Goal: Information Seeking & Learning: Find specific fact

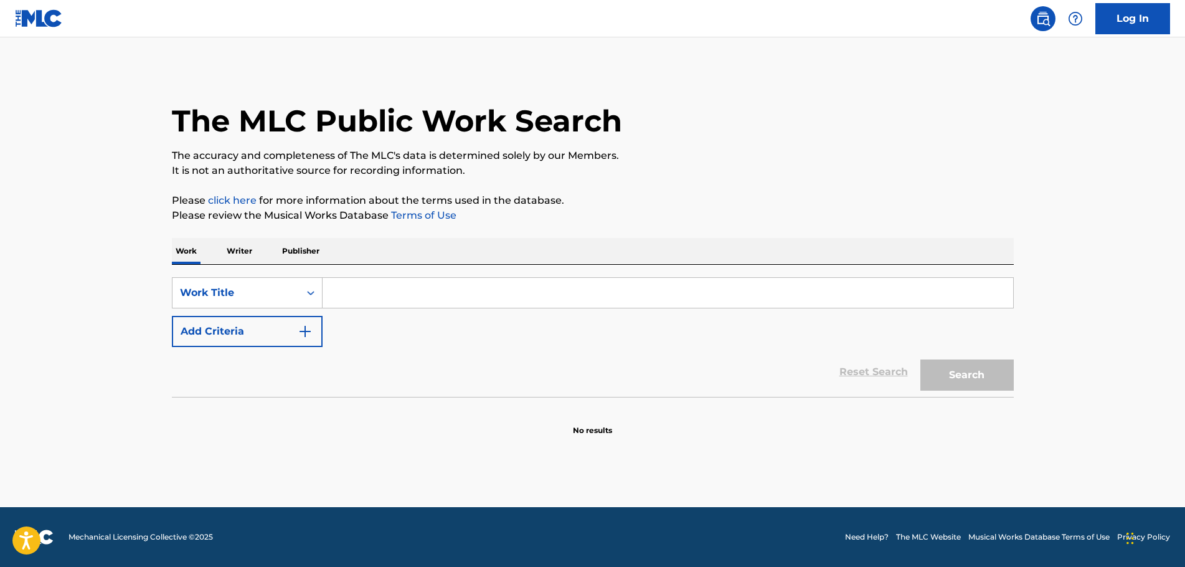
click at [384, 297] on input "Search Form" at bounding box center [668, 293] width 691 height 30
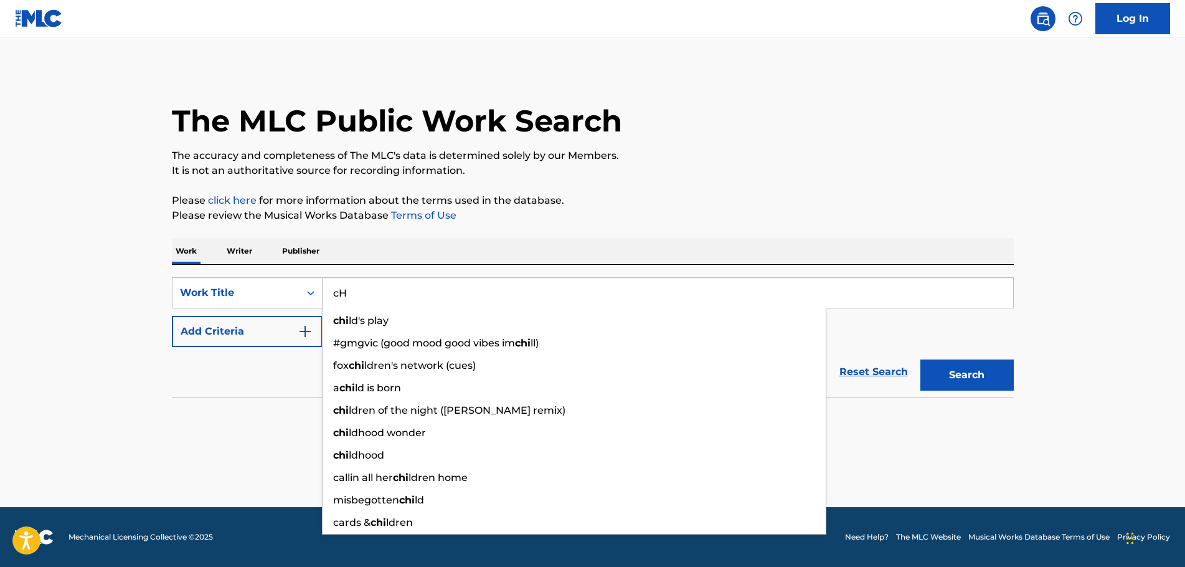
type input "c"
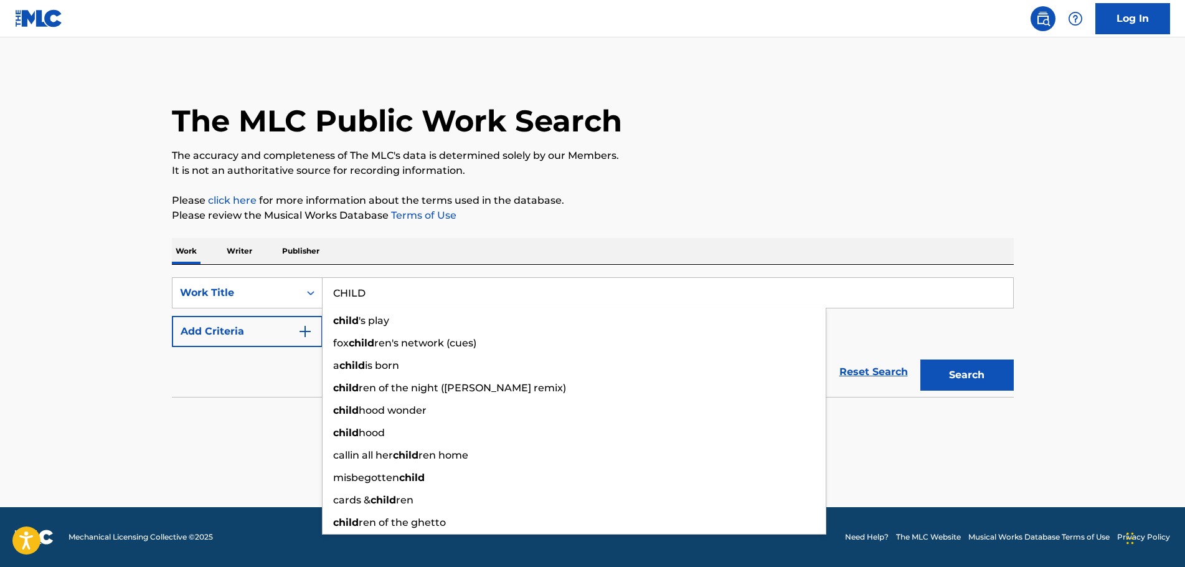
type input "CHILD"
click at [299, 328] on img "Search Form" at bounding box center [305, 331] width 15 height 15
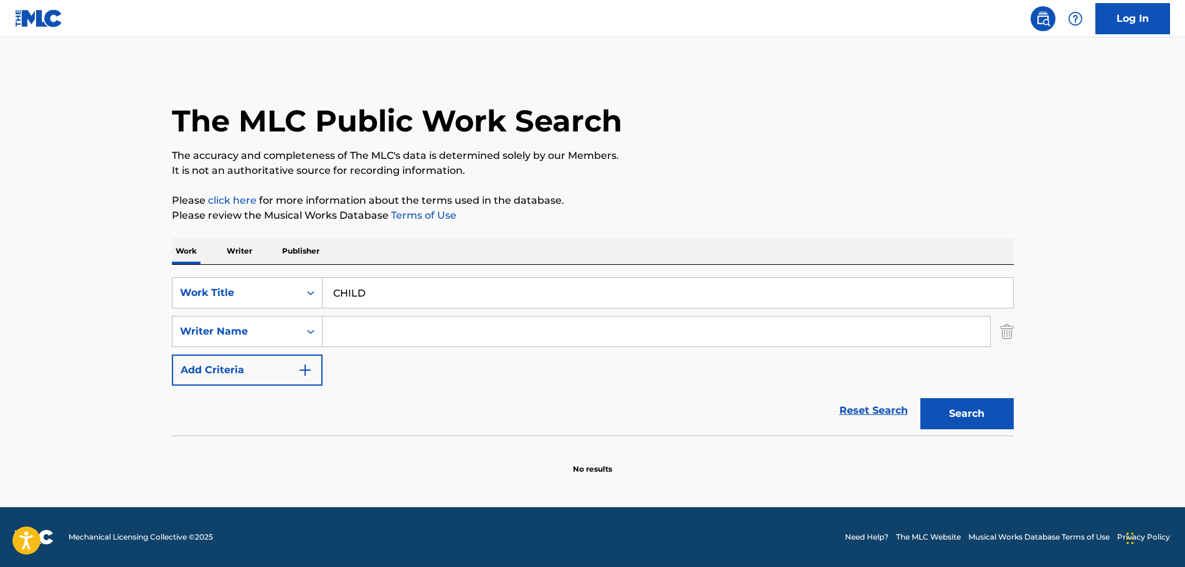
click at [383, 346] on input "Search Form" at bounding box center [657, 331] width 668 height 30
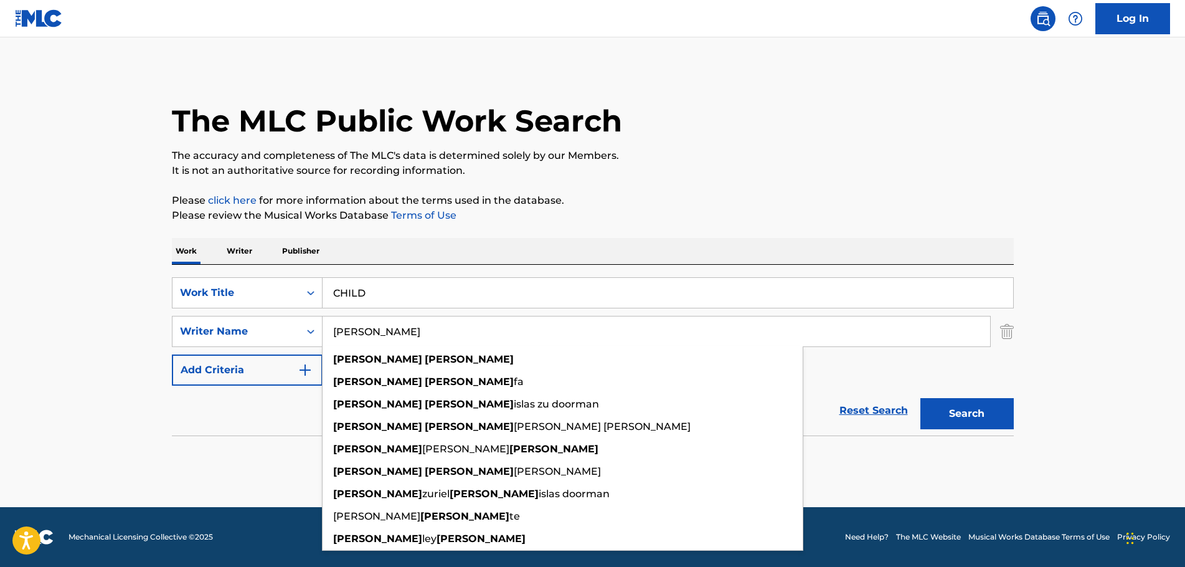
type input "[PERSON_NAME]"
click at [921, 398] on button "Search" at bounding box center [967, 413] width 93 height 31
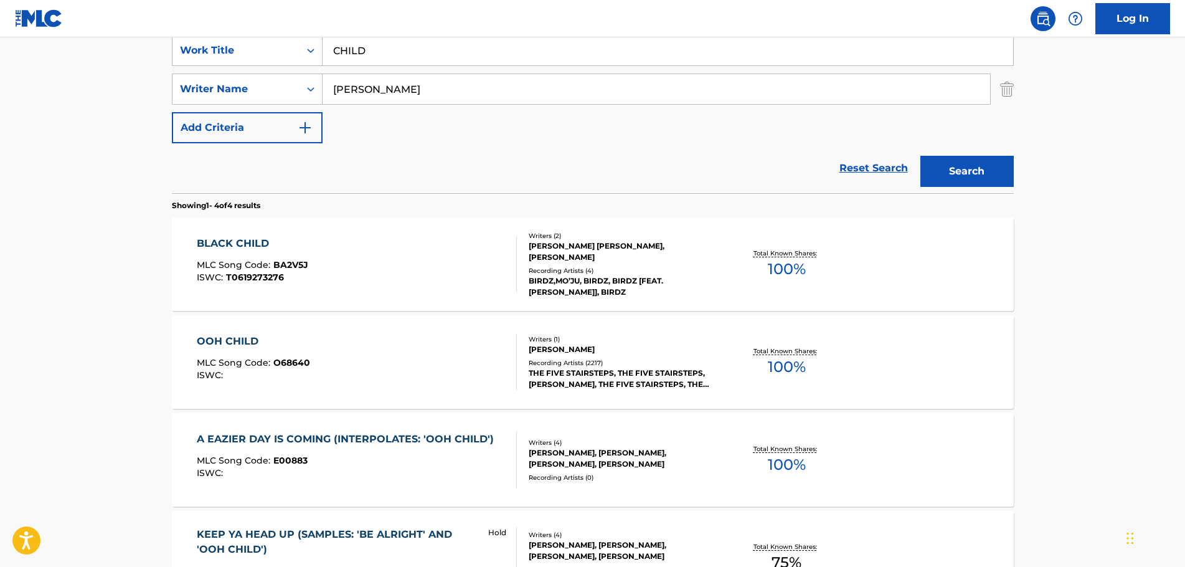
scroll to position [311, 0]
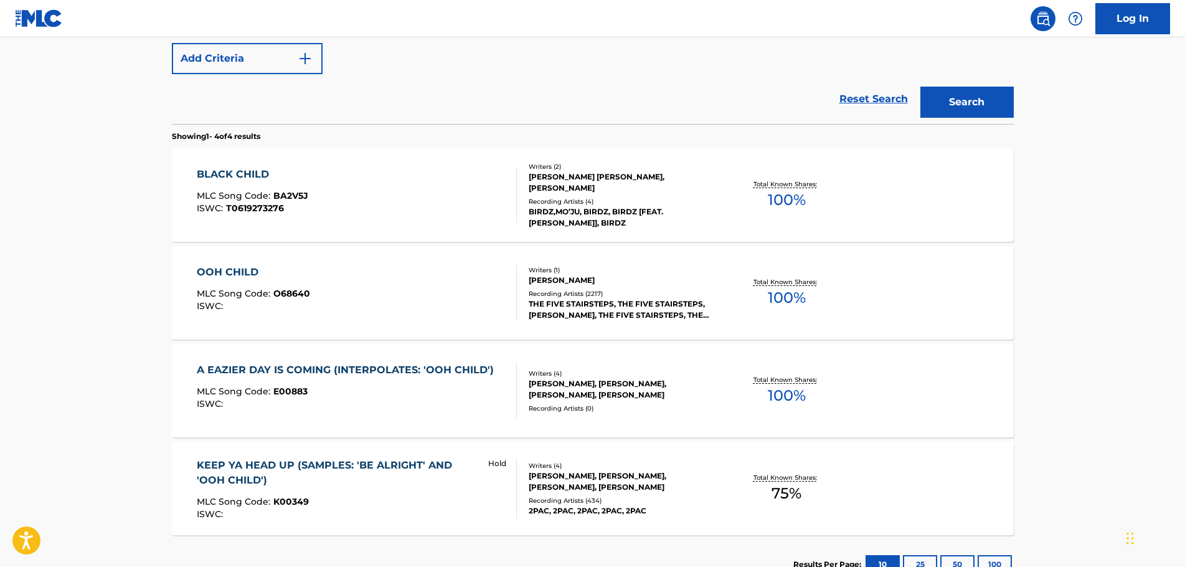
click at [237, 271] on div "OOH CHILD" at bounding box center [253, 272] width 113 height 15
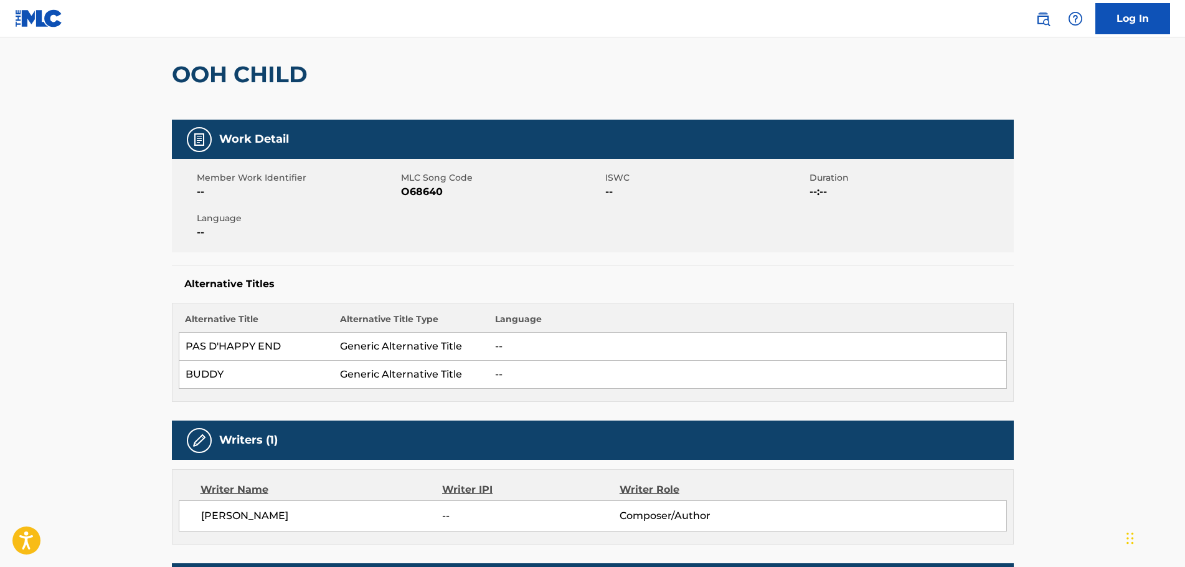
scroll to position [62, 0]
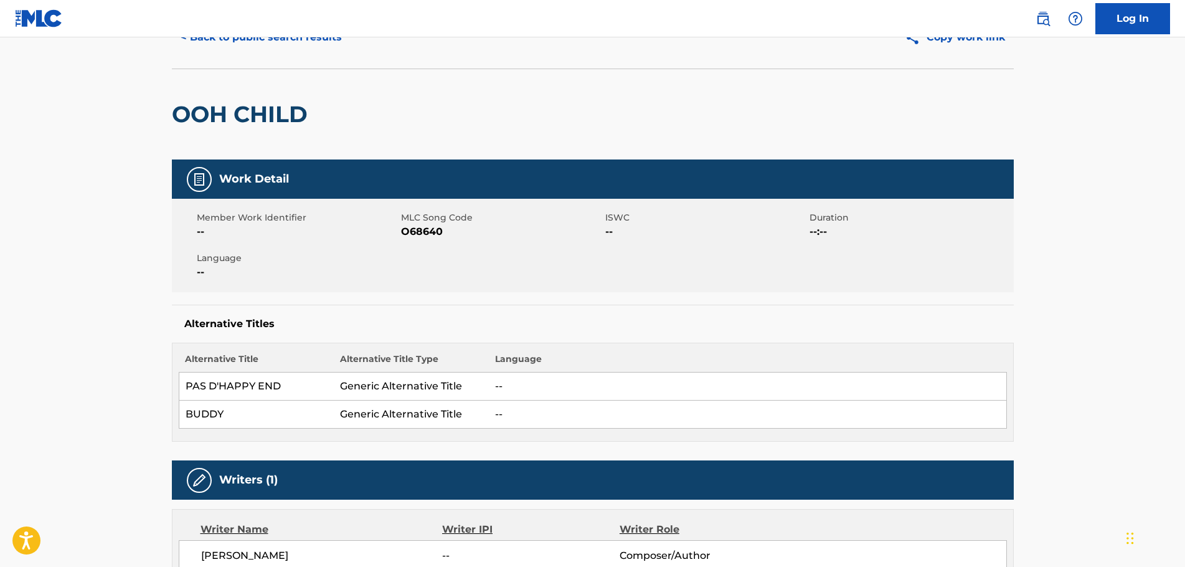
click at [207, 39] on button "< Back to public search results" at bounding box center [261, 37] width 179 height 31
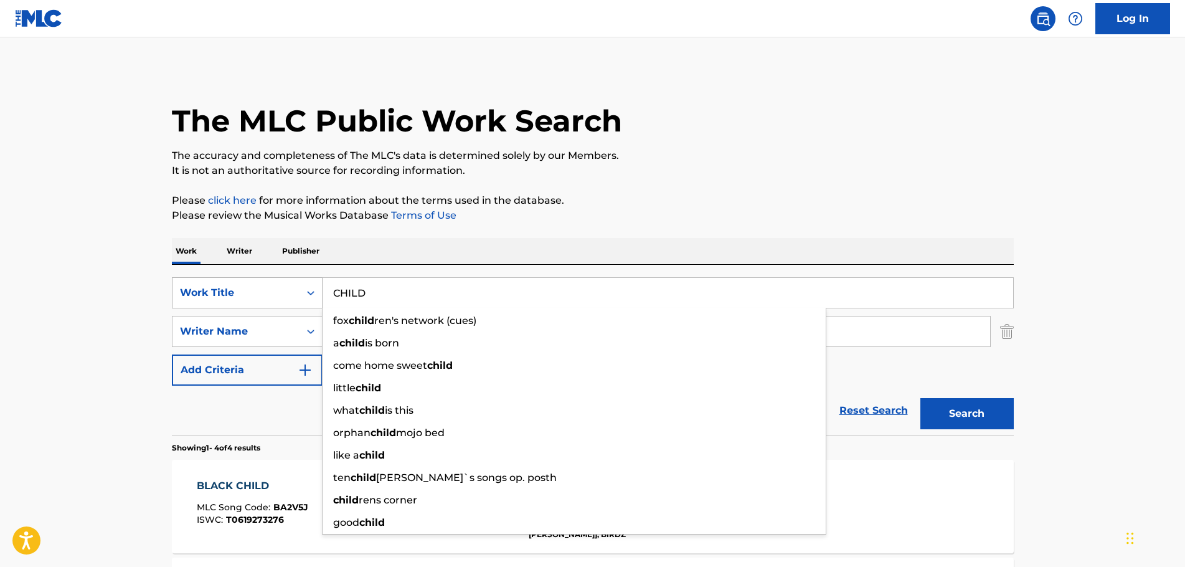
drag, startPoint x: 395, startPoint y: 290, endPoint x: 301, endPoint y: 283, distance: 94.3
click at [301, 283] on div "SearchWithCriteriac70fa366-c05d-4744-90a8-ad1ae90b829d Work Title CHILD fox chi…" at bounding box center [593, 292] width 842 height 31
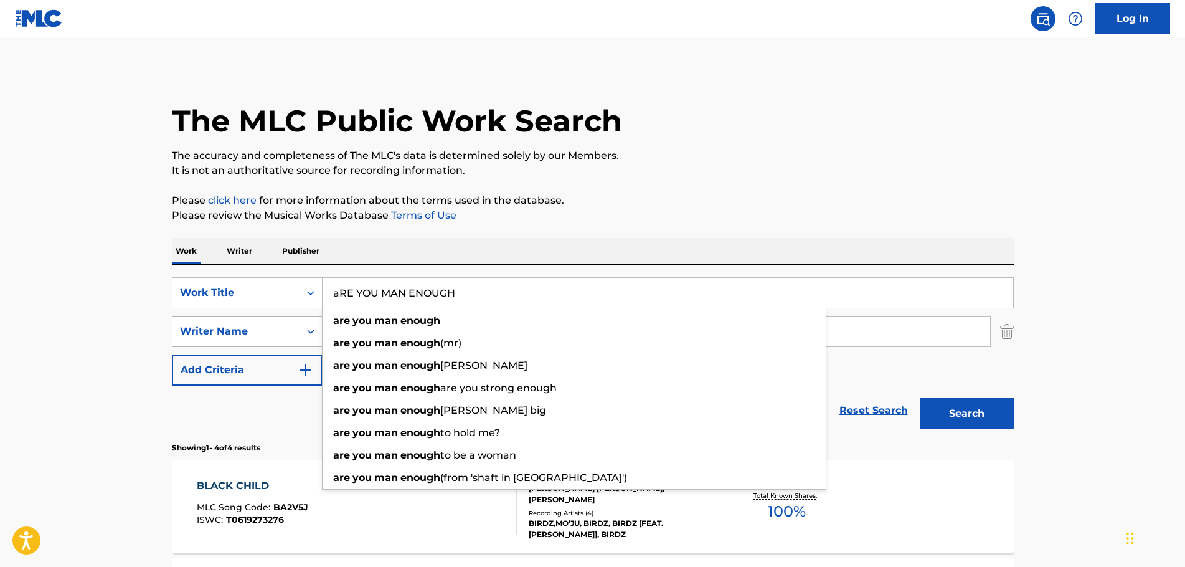
type input "aRE YOU MAN ENOUGH"
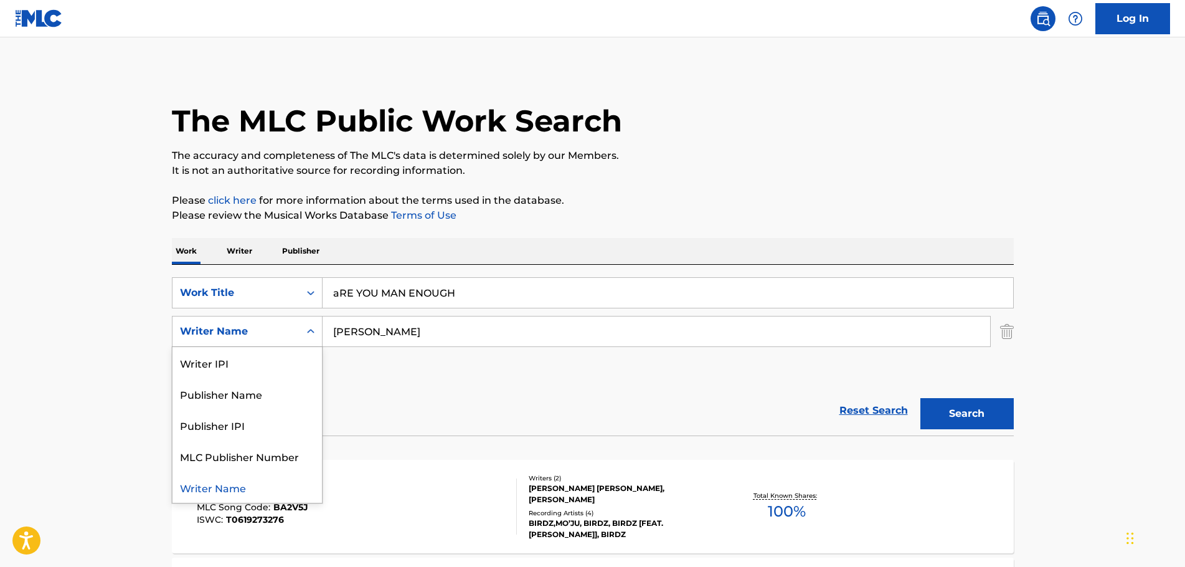
click at [295, 329] on div "Writer Name" at bounding box center [236, 332] width 127 height 24
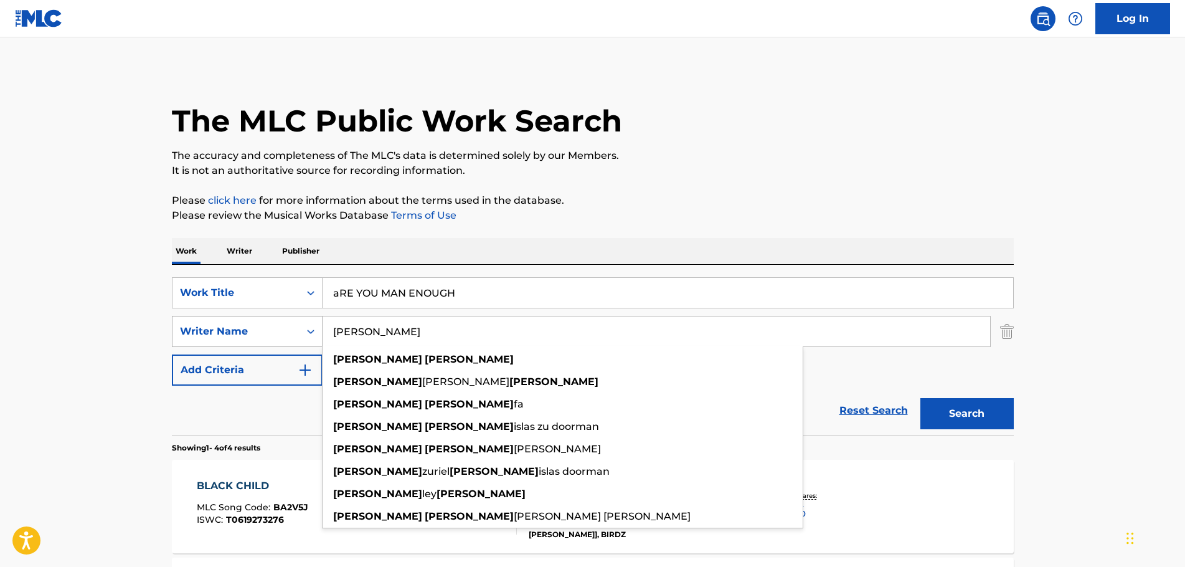
drag, startPoint x: 397, startPoint y: 336, endPoint x: 289, endPoint y: 332, distance: 108.5
click at [289, 332] on div "SearchWithCriteria8bb2c577-1b3a-4145-939b-f76ba27b713f Writer Name [PERSON_NAME…" at bounding box center [593, 331] width 842 height 31
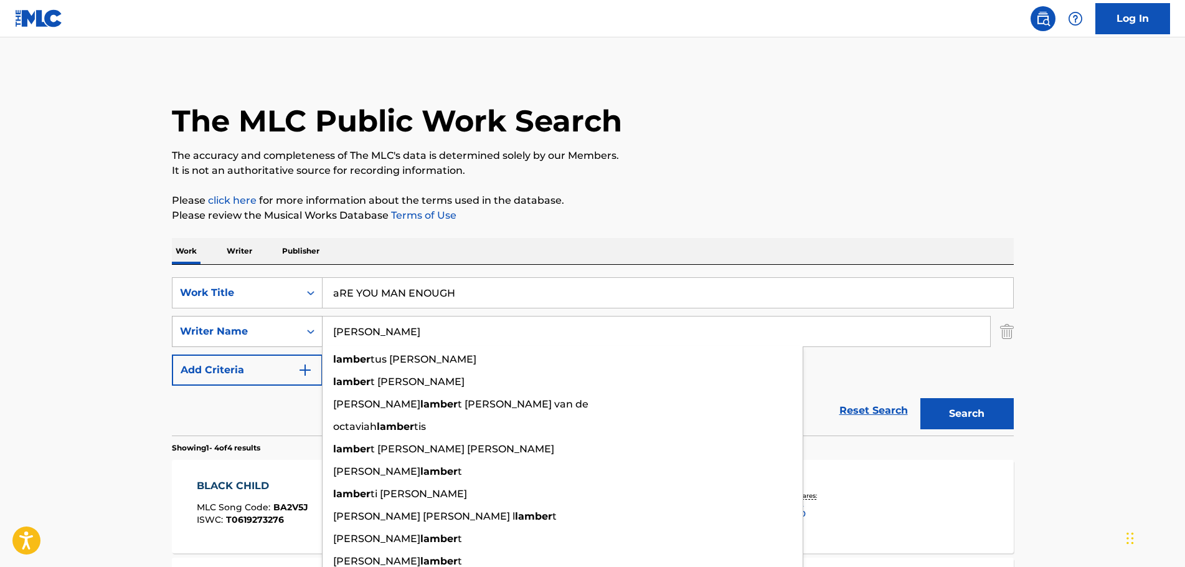
type input "[PERSON_NAME]"
click at [921, 398] on button "Search" at bounding box center [967, 413] width 93 height 31
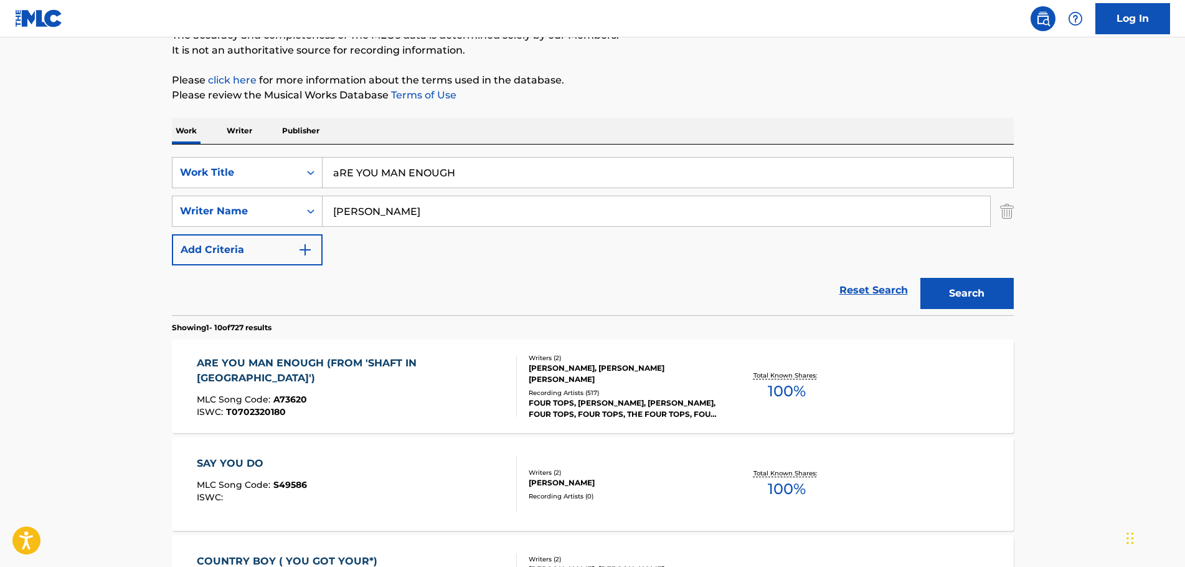
scroll to position [125, 0]
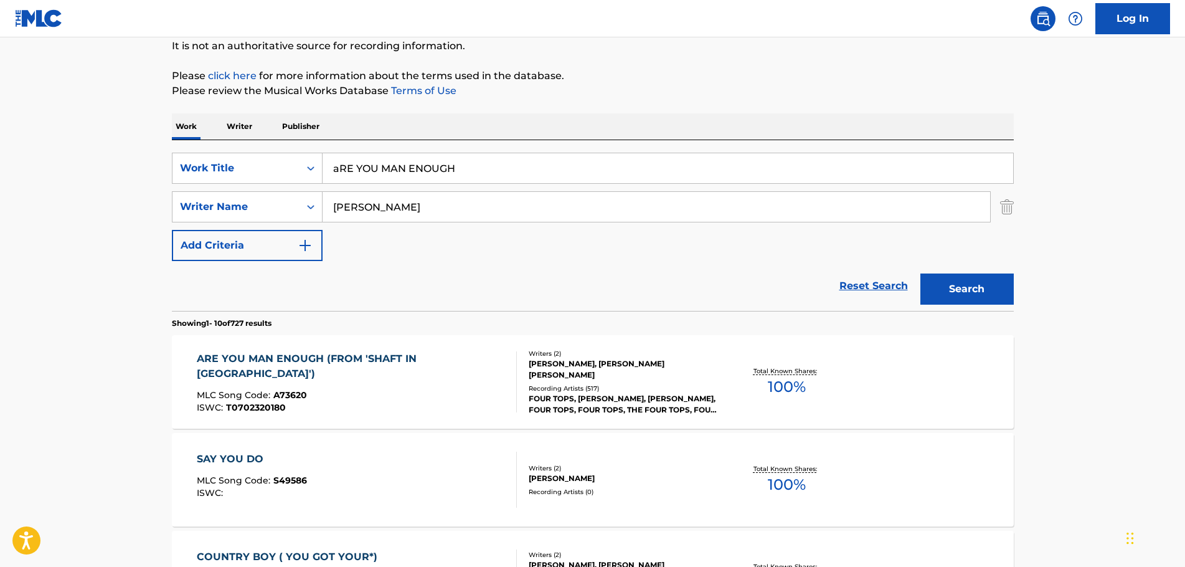
click at [374, 363] on div "ARE YOU MAN ENOUGH (FROM 'SHAFT IN [GEOGRAPHIC_DATA]')" at bounding box center [352, 366] width 310 height 30
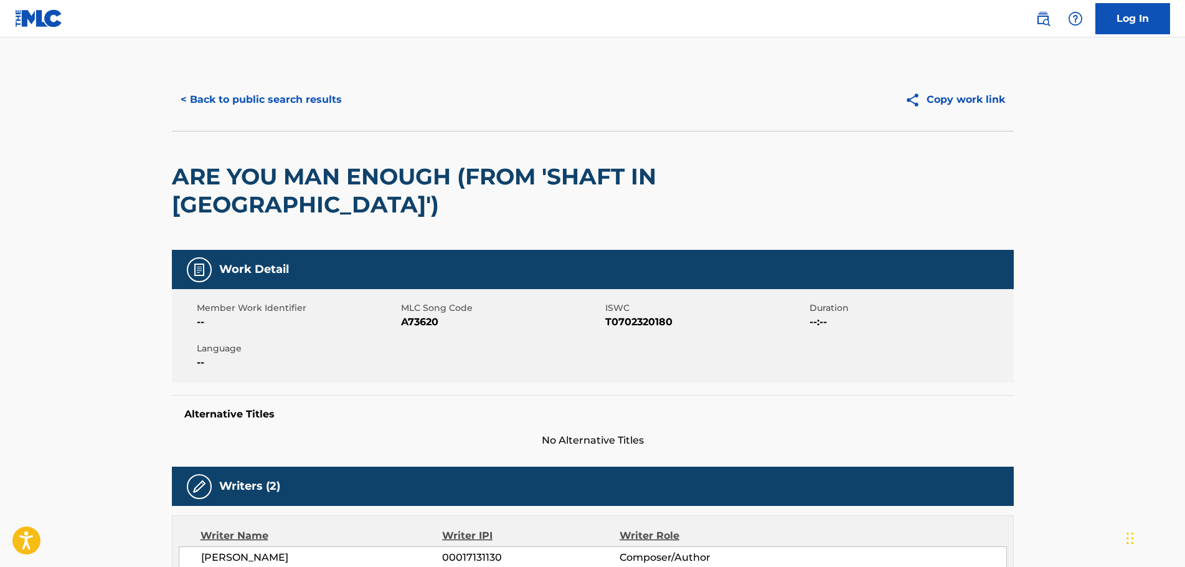
click at [262, 90] on button "< Back to public search results" at bounding box center [261, 99] width 179 height 31
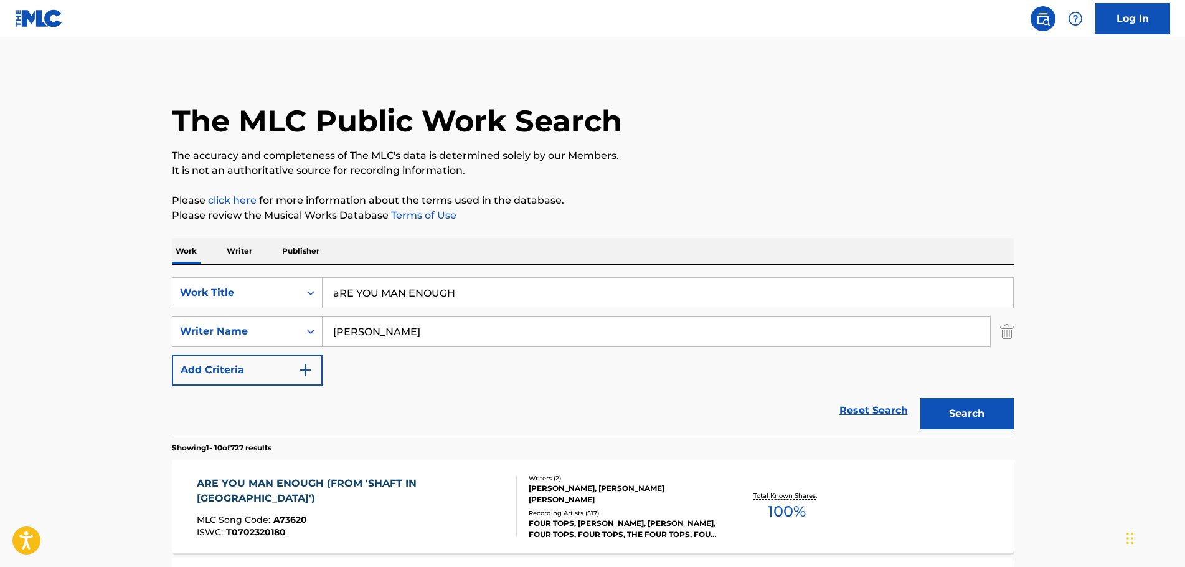
scroll to position [125, 0]
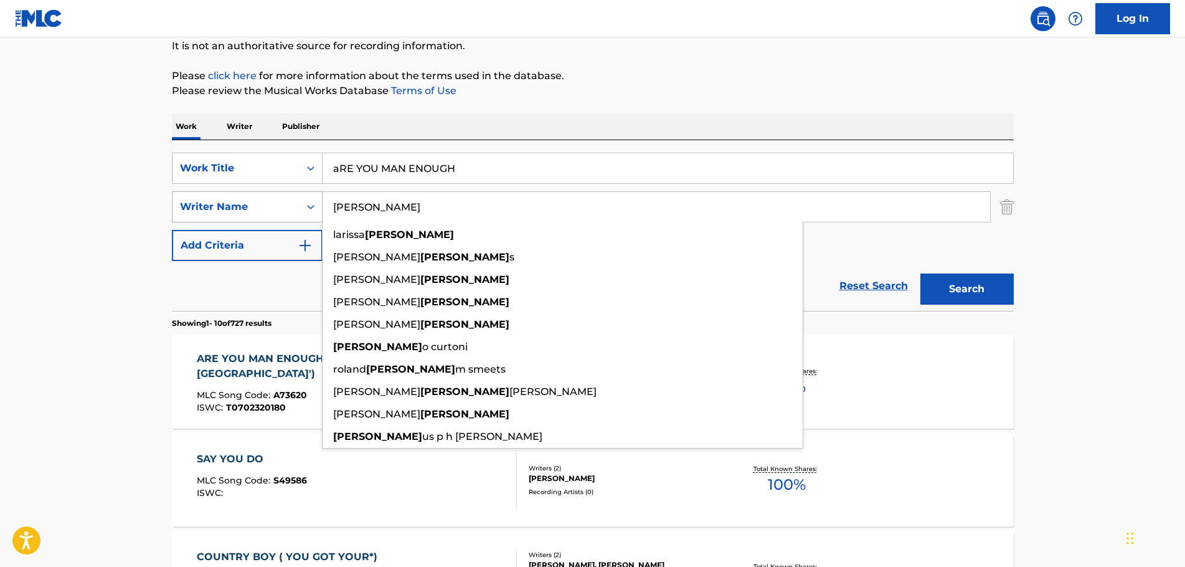
drag, startPoint x: 418, startPoint y: 205, endPoint x: 312, endPoint y: 206, distance: 105.9
click at [314, 207] on div "SearchWithCriteria8bb2c577-1b3a-4145-939b-f76ba27b713f Writer Name [PERSON_NAME…" at bounding box center [593, 206] width 842 height 31
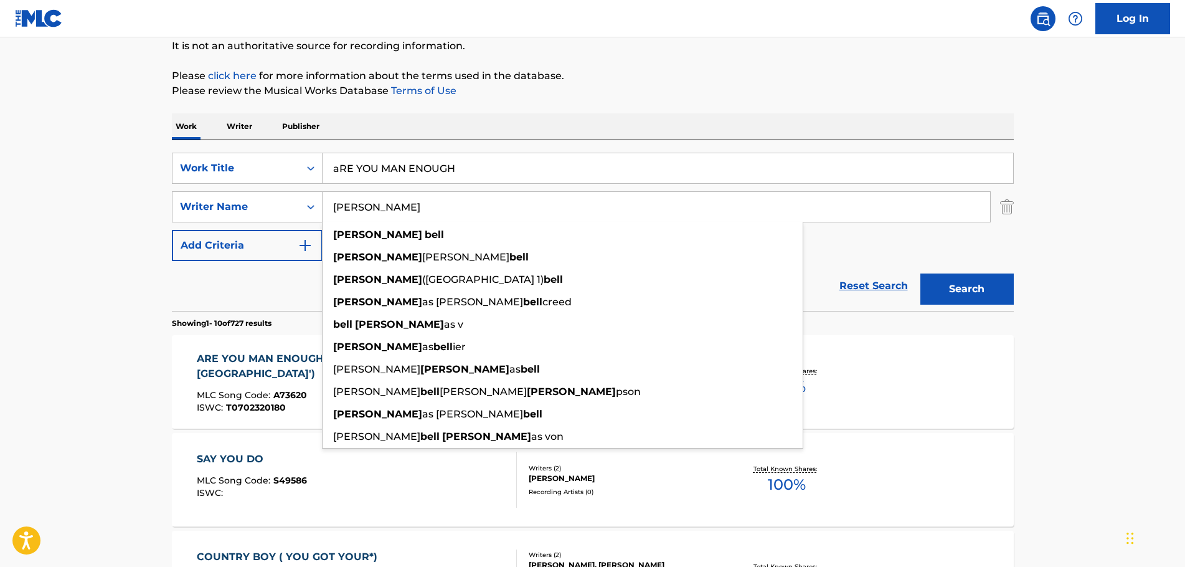
type input "[PERSON_NAME]"
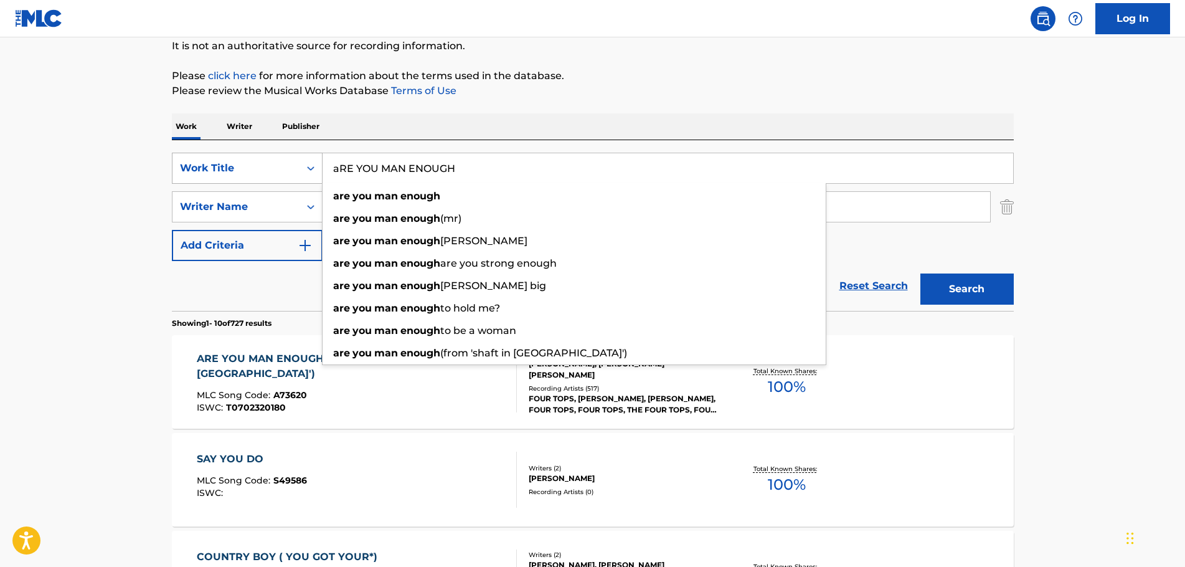
drag, startPoint x: 473, startPoint y: 171, endPoint x: 295, endPoint y: 166, distance: 178.2
click at [295, 166] on div "SearchWithCriteriac70fa366-c05d-4744-90a8-ad1ae90b829d Work Title aRE YOU MAN E…" at bounding box center [593, 168] width 842 height 31
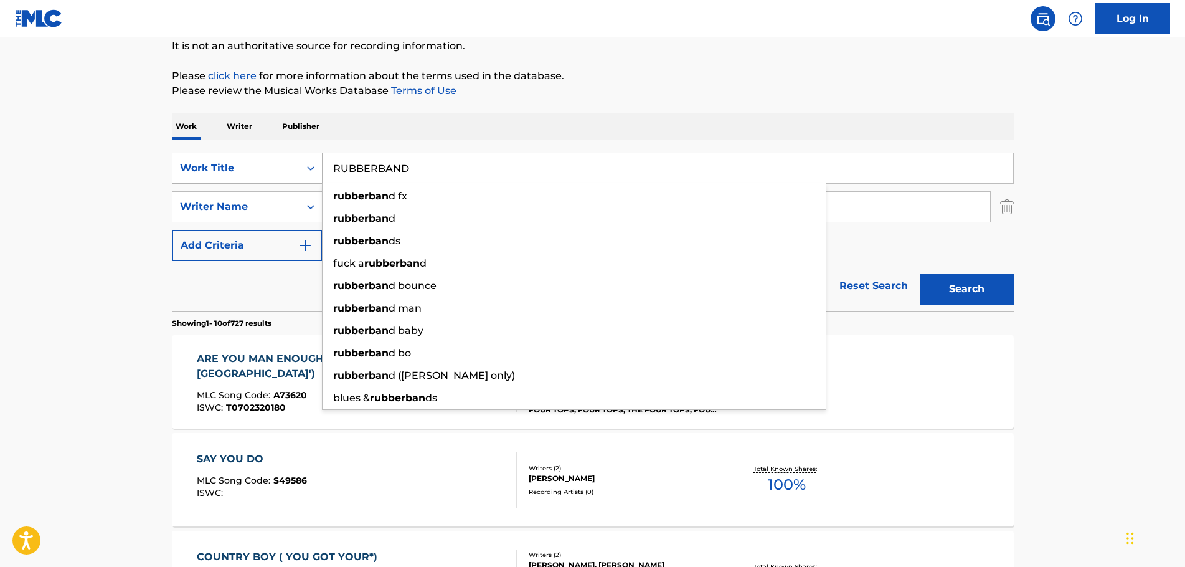
click at [921, 273] on button "Search" at bounding box center [967, 288] width 93 height 31
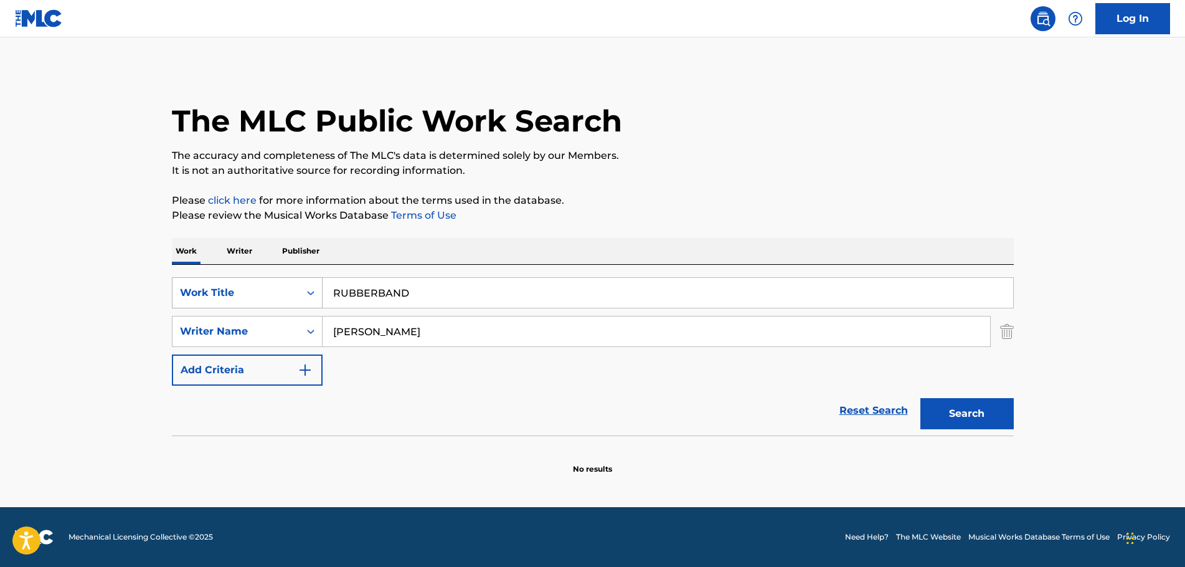
scroll to position [0, 0]
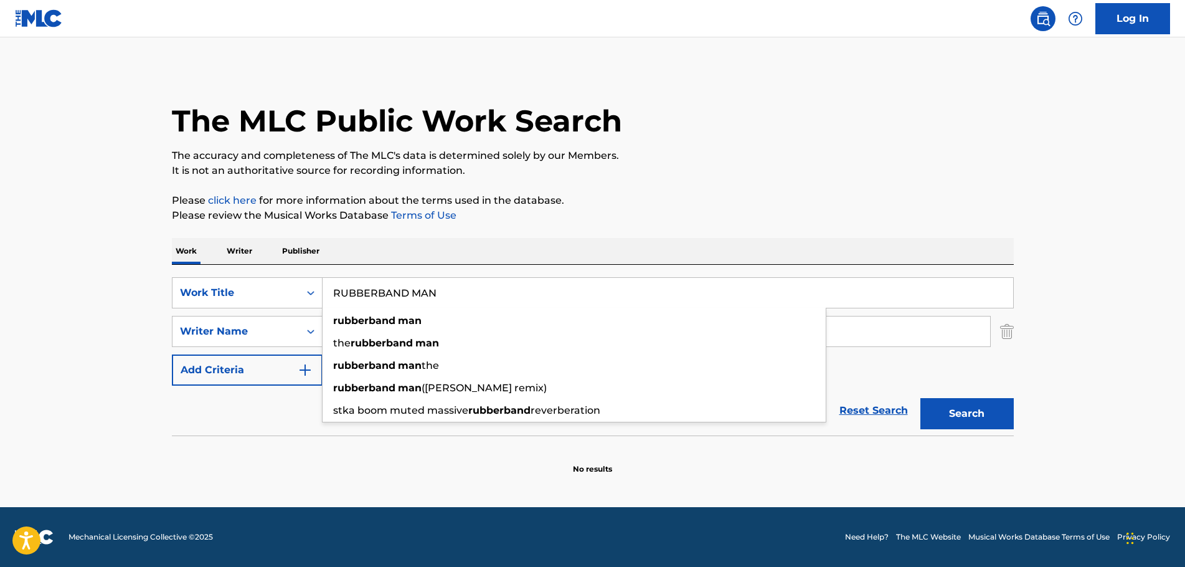
type input "RUBBERBAND MAN"
click at [921, 398] on button "Search" at bounding box center [967, 413] width 93 height 31
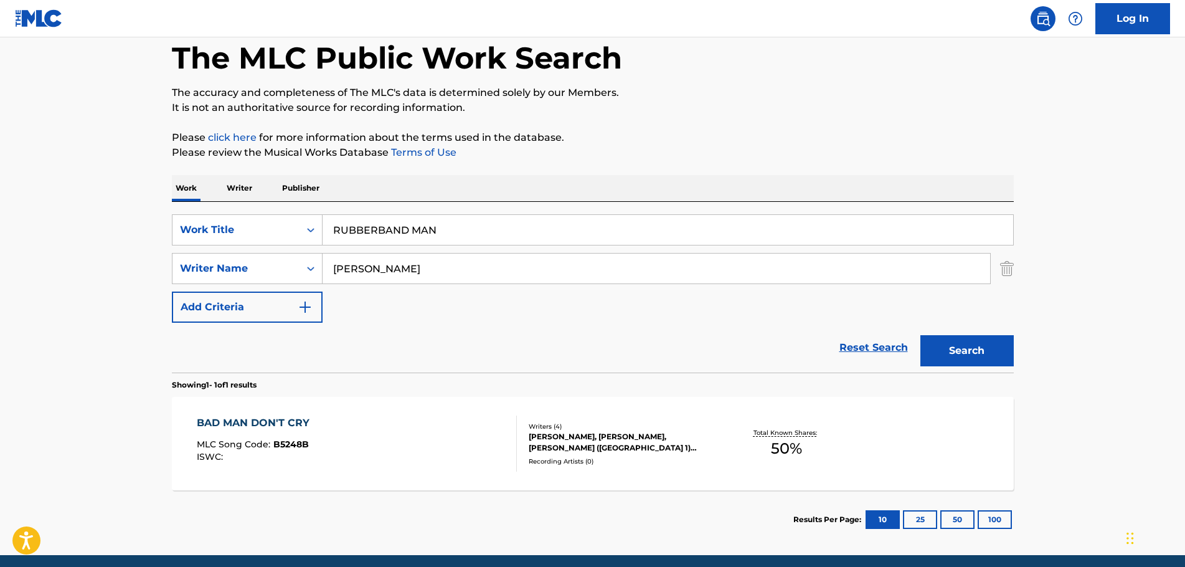
scroll to position [111, 0]
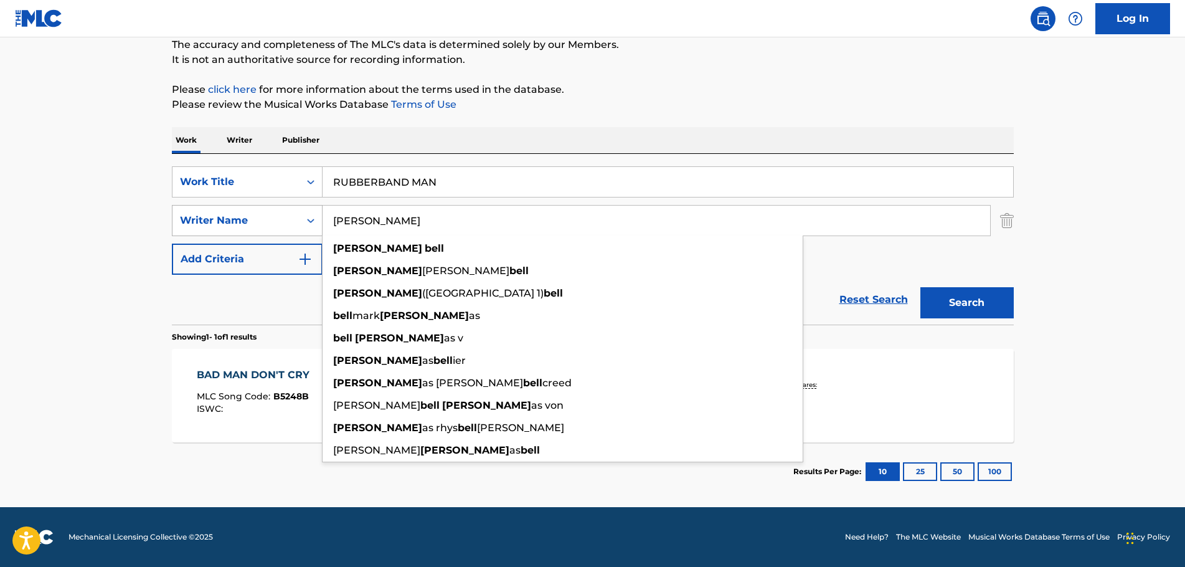
drag, startPoint x: 405, startPoint y: 222, endPoint x: 313, endPoint y: 222, distance: 92.2
click at [313, 222] on div "SearchWithCriteria8bb2c577-1b3a-4145-939b-f76ba27b713f Writer Name [PERSON_NAME…" at bounding box center [593, 220] width 842 height 31
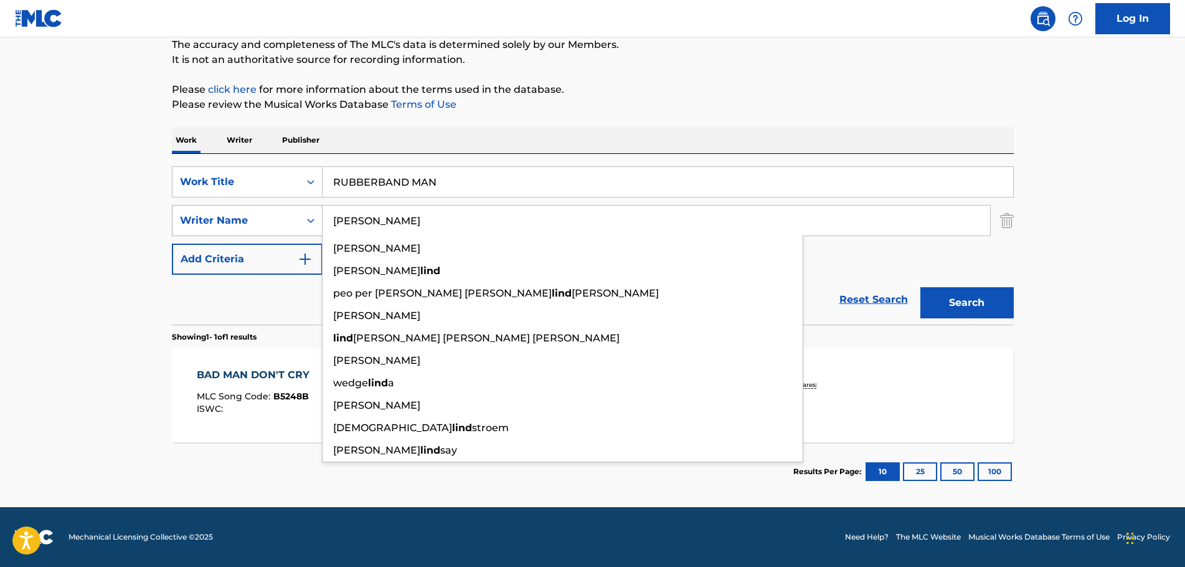
type input "[PERSON_NAME]"
click at [921, 287] on button "Search" at bounding box center [967, 302] width 93 height 31
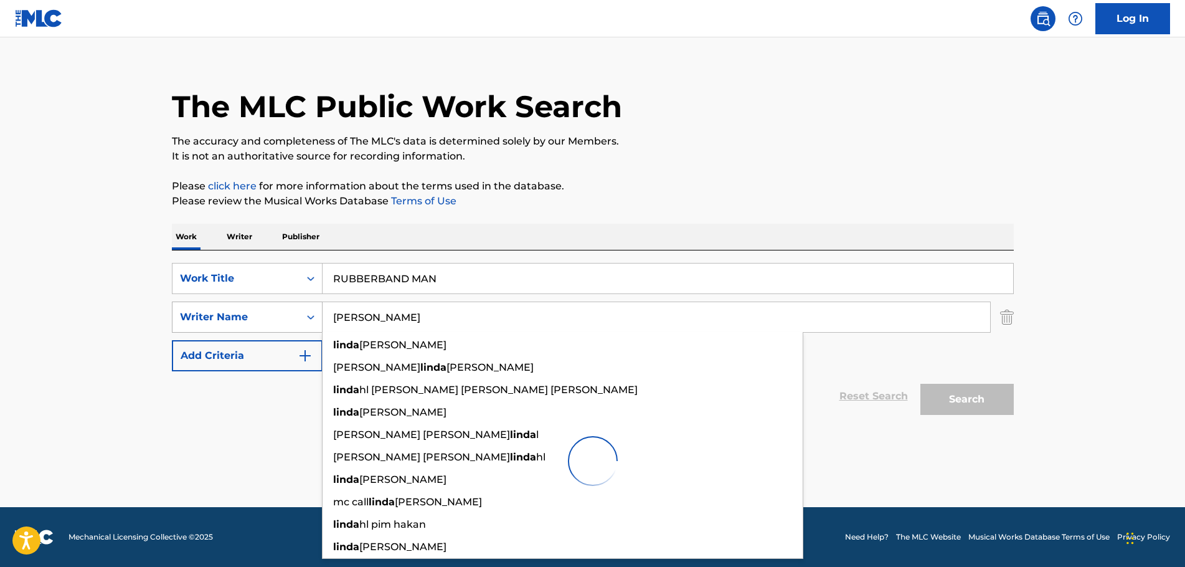
scroll to position [14, 0]
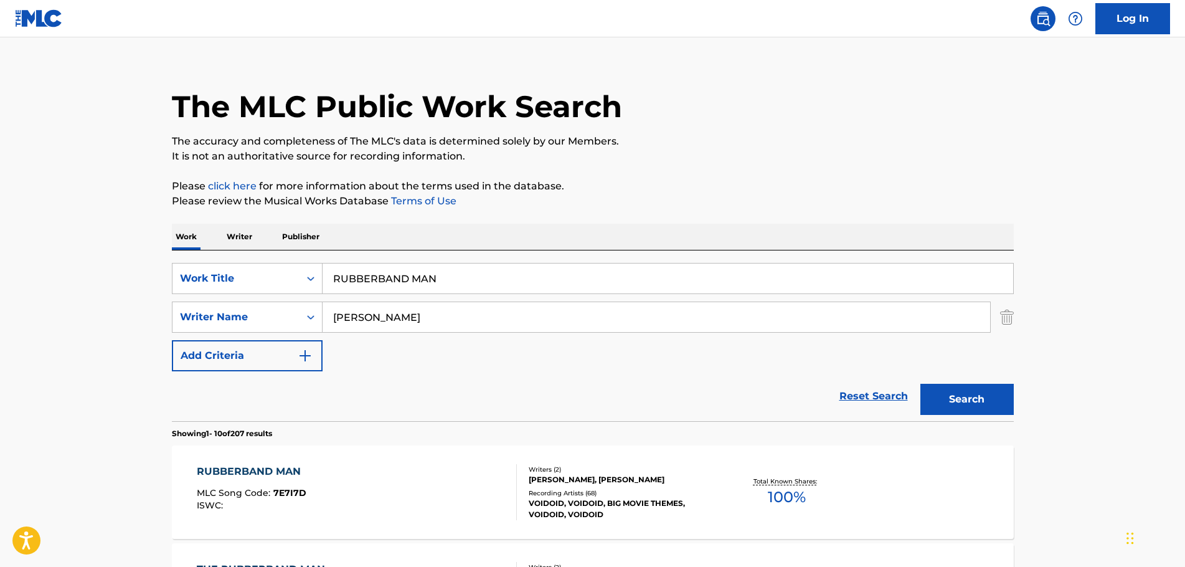
scroll to position [77, 0]
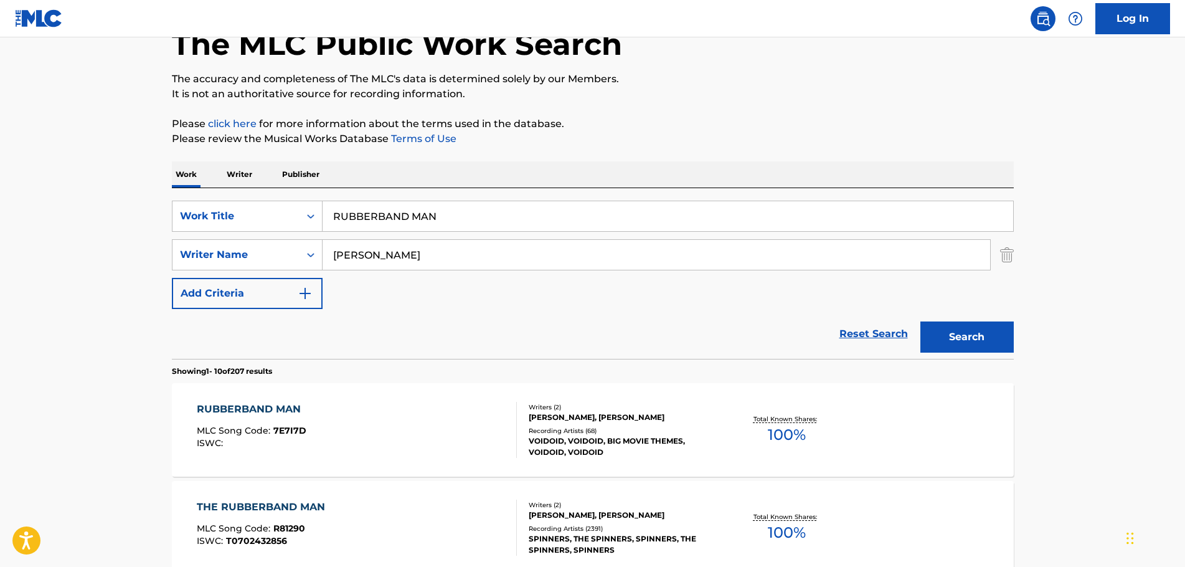
click at [257, 407] on div "RUBBERBAND MAN" at bounding box center [252, 409] width 110 height 15
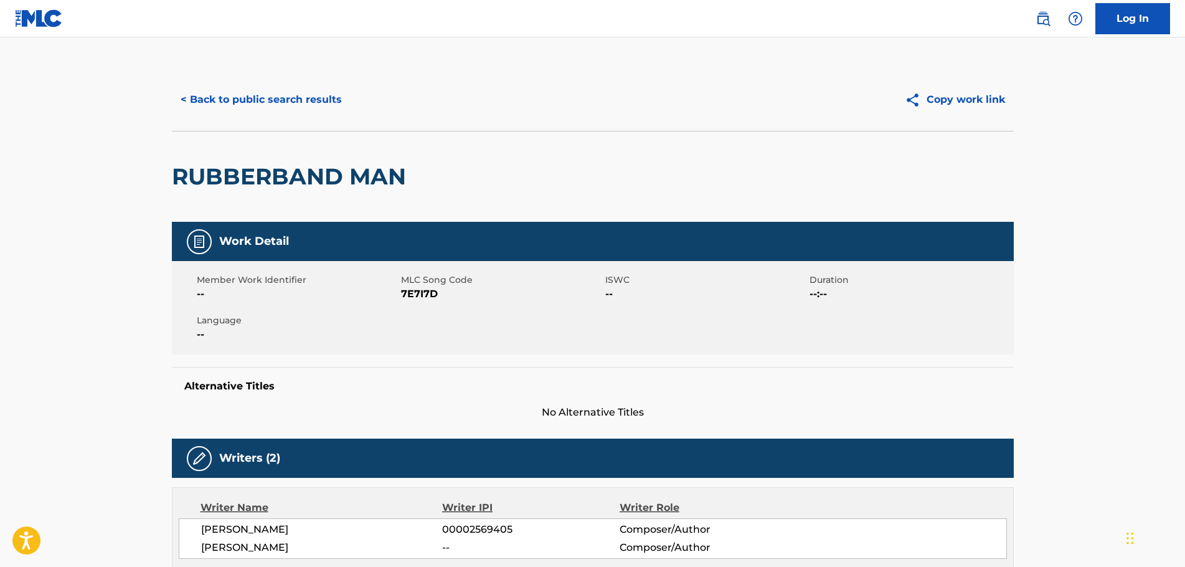
click at [225, 98] on button "< Back to public search results" at bounding box center [261, 99] width 179 height 31
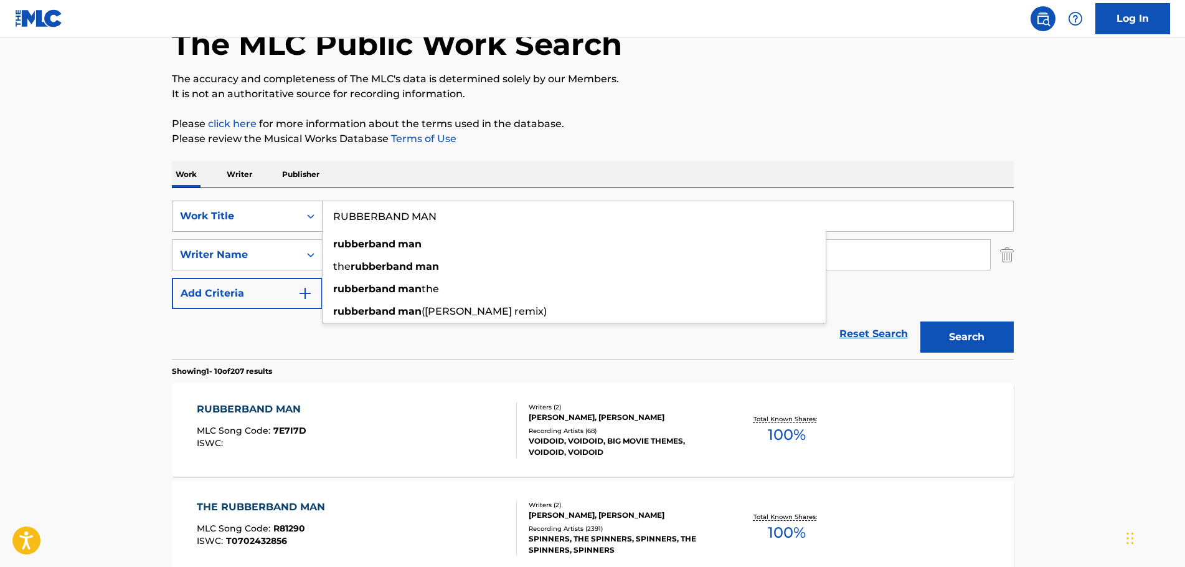
drag, startPoint x: 469, startPoint y: 219, endPoint x: 290, endPoint y: 214, distance: 178.9
click at [291, 214] on div "SearchWithCriteriac70fa366-c05d-4744-90a8-ad1ae90b829d Work Title RUBBERBAND MA…" at bounding box center [593, 216] width 842 height 31
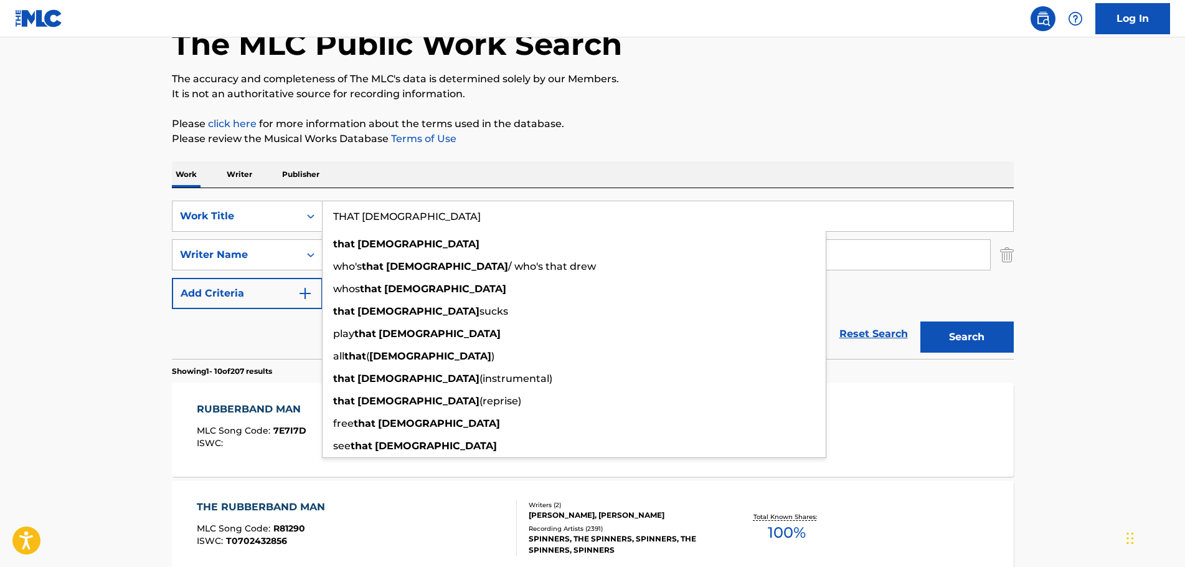
type input "THAT [DEMOGRAPHIC_DATA]"
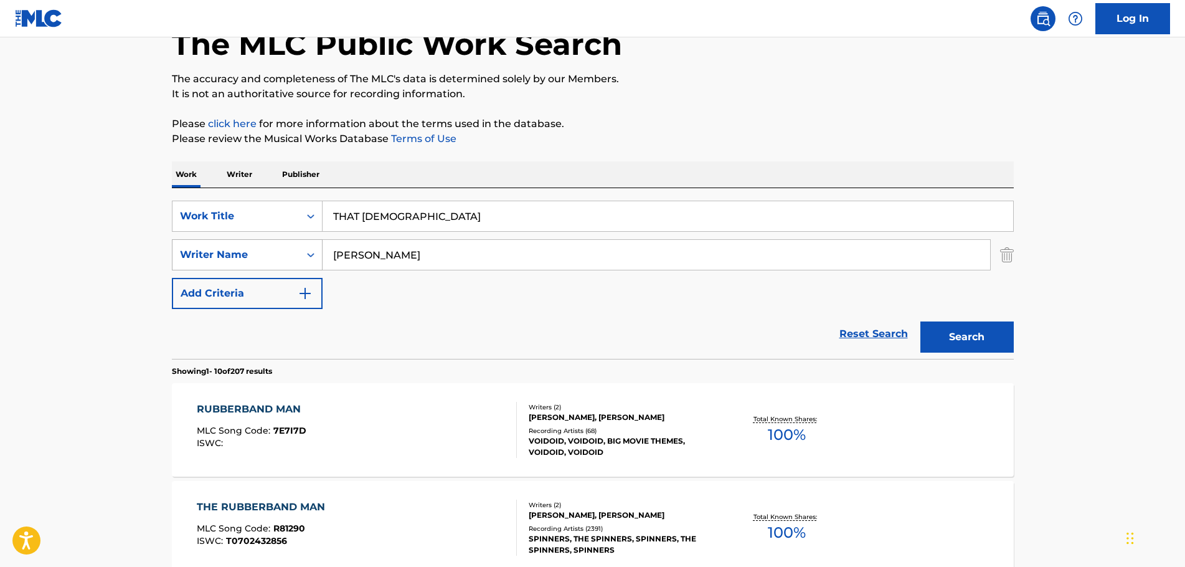
drag, startPoint x: 110, startPoint y: 227, endPoint x: 277, endPoint y: 267, distance: 171.0
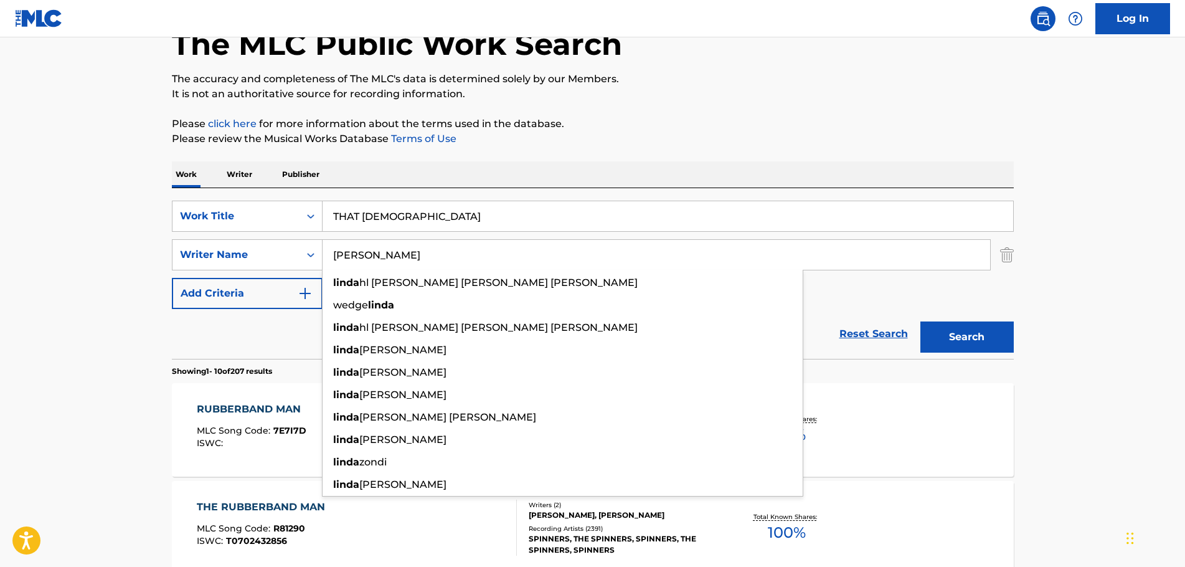
drag, startPoint x: 429, startPoint y: 257, endPoint x: 297, endPoint y: 238, distance: 133.4
click at [297, 238] on div "SearchWithCriteriac70fa366-c05d-4744-90a8-ad1ae90b829d Work Title THAT [DEMOGRA…" at bounding box center [593, 255] width 842 height 108
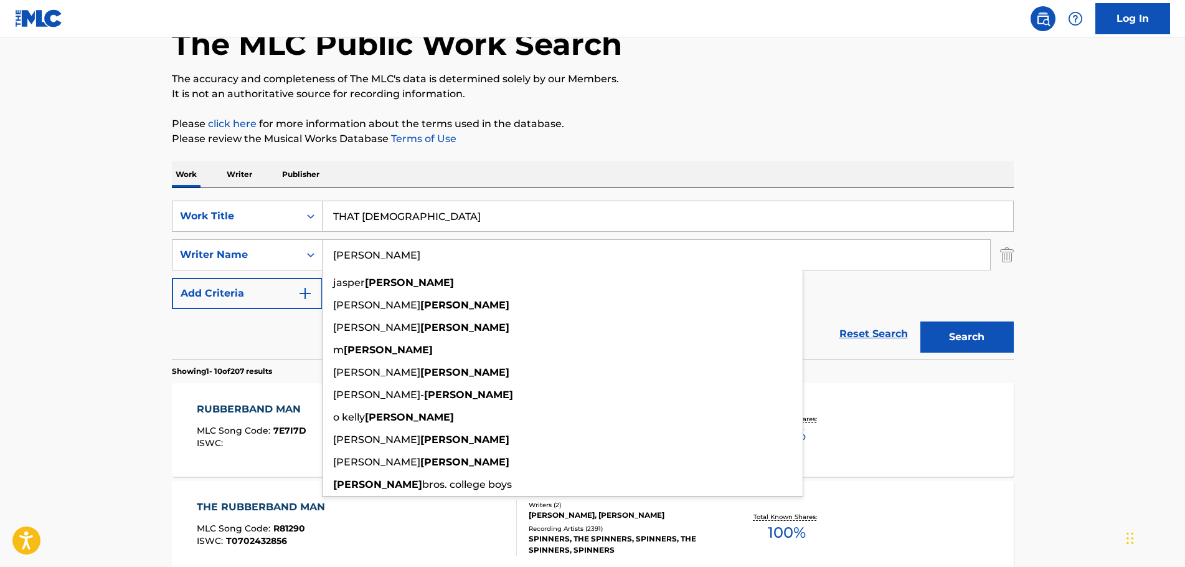
type input "[PERSON_NAME]"
click at [921, 321] on button "Search" at bounding box center [967, 336] width 93 height 31
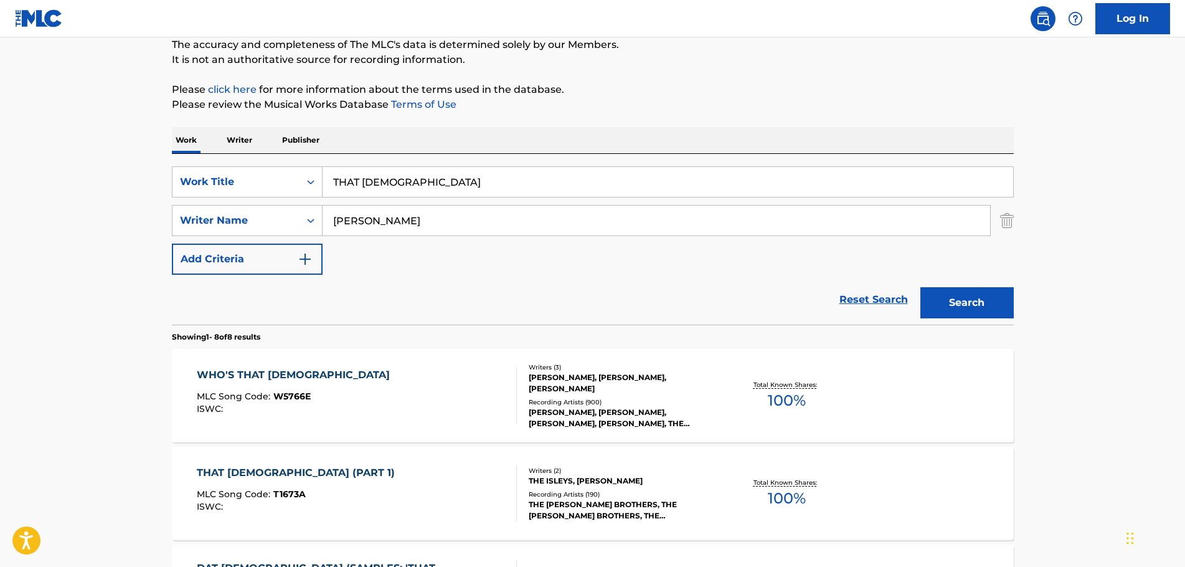
scroll to position [139, 0]
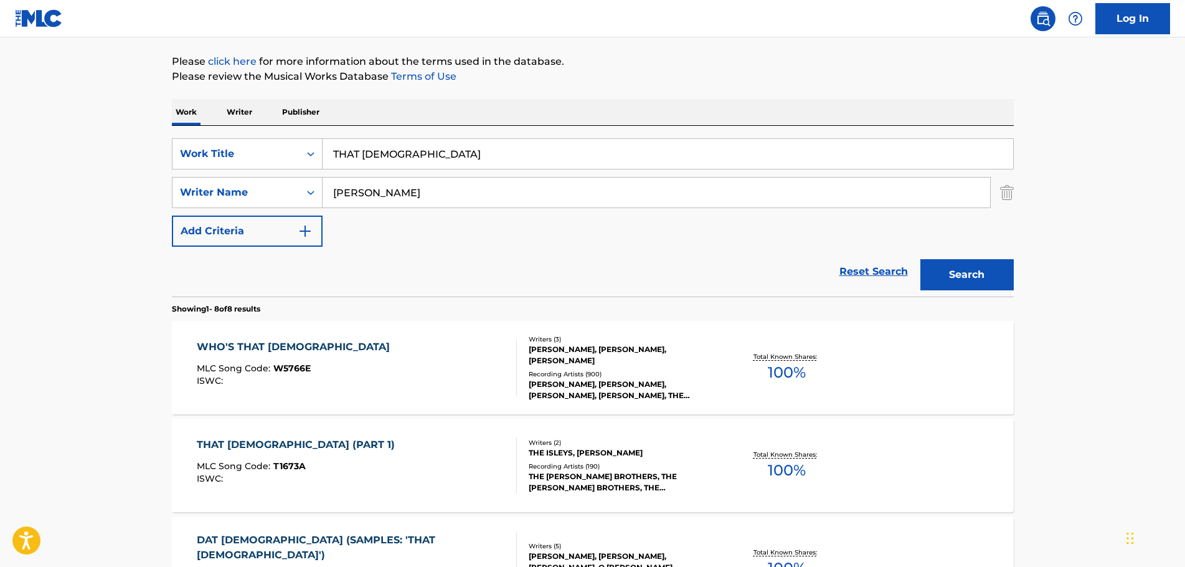
click at [250, 345] on div "WHO'S THAT [DEMOGRAPHIC_DATA]" at bounding box center [296, 347] width 199 height 15
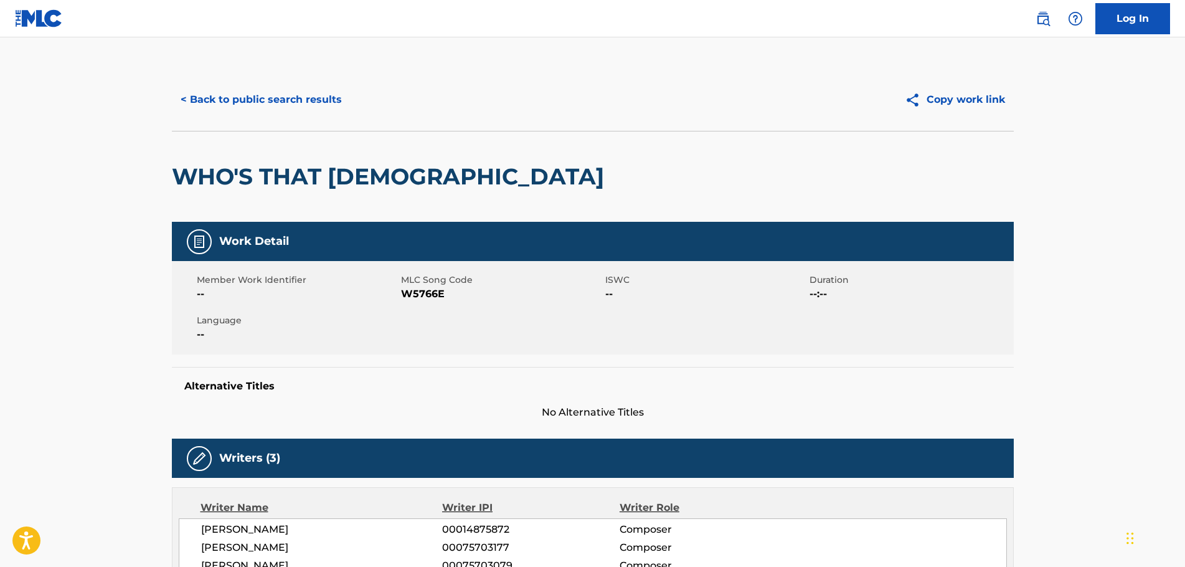
click at [244, 99] on button "< Back to public search results" at bounding box center [261, 99] width 179 height 31
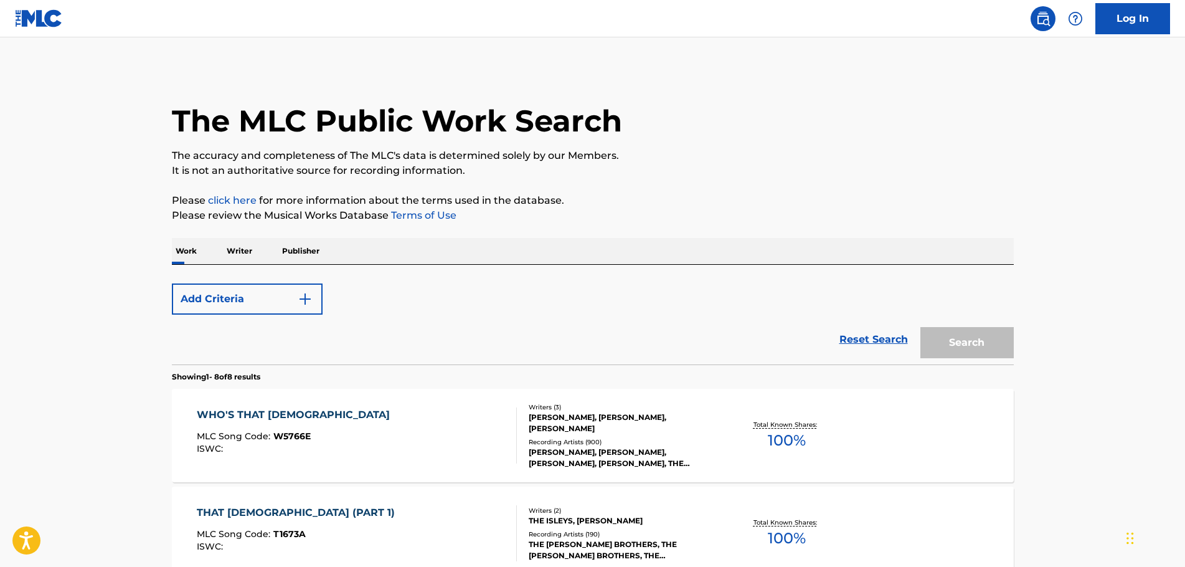
scroll to position [139, 0]
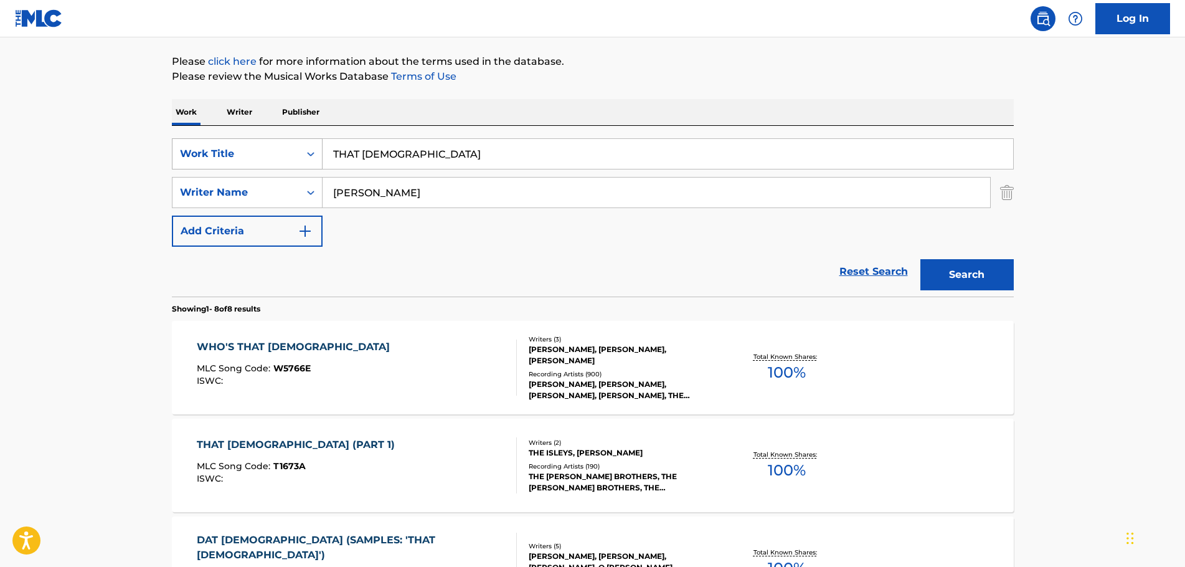
drag, startPoint x: 426, startPoint y: 151, endPoint x: 285, endPoint y: 158, distance: 141.0
click at [287, 158] on div "SearchWithCriteriac70fa366-c05d-4744-90a8-ad1ae90b829d Work Title THAT [DEMOGRA…" at bounding box center [593, 153] width 842 height 31
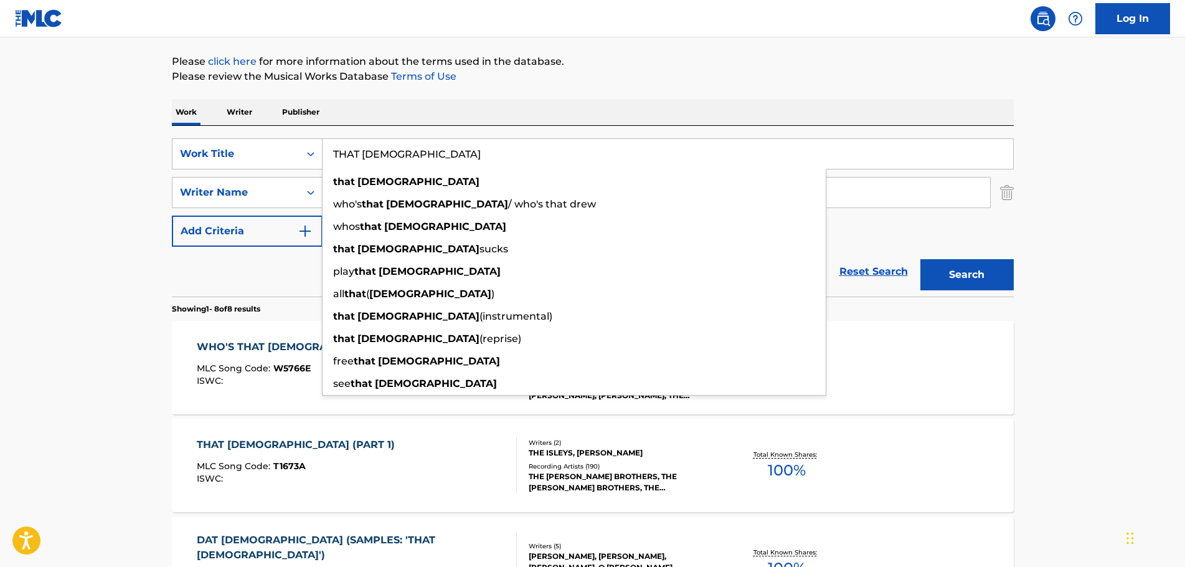
paste input "You Haven't Done Nothin"
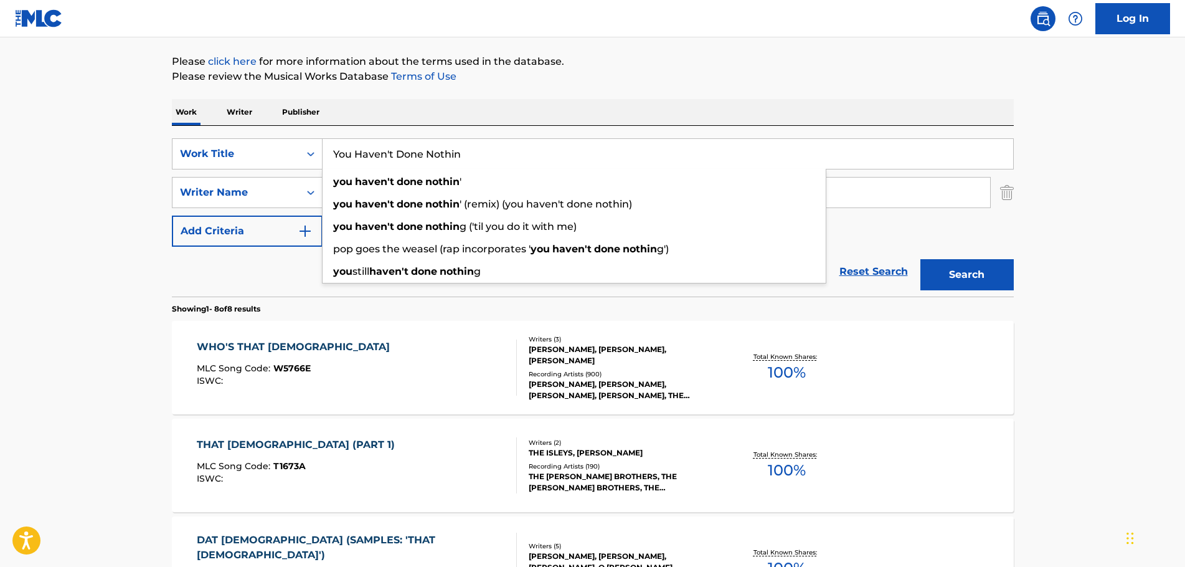
type input "You Haven't Done Nothin"
drag, startPoint x: 45, startPoint y: 219, endPoint x: 54, endPoint y: 216, distance: 9.5
click at [45, 219] on main "The MLC Public Work Search The accuracy and completeness of The MLC's data is d…" at bounding box center [592, 530] width 1185 height 1265
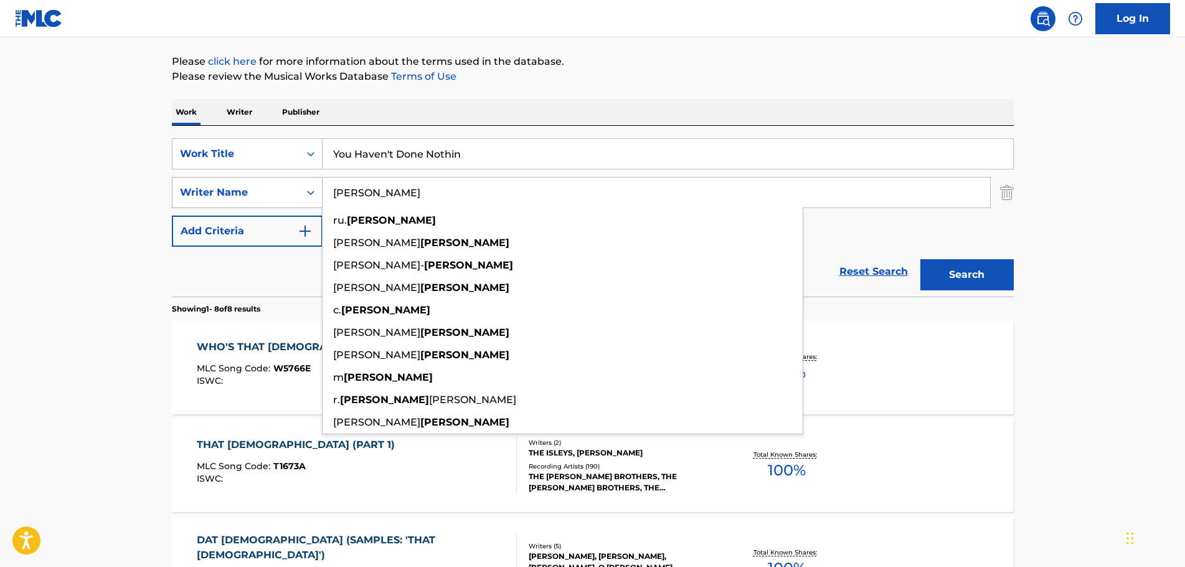
drag, startPoint x: 455, startPoint y: 200, endPoint x: 278, endPoint y: 192, distance: 177.1
click at [278, 192] on div "SearchWithCriteria8bb2c577-1b3a-4145-939b-f76ba27b713f Writer Name [PERSON_NAME…" at bounding box center [593, 192] width 842 height 31
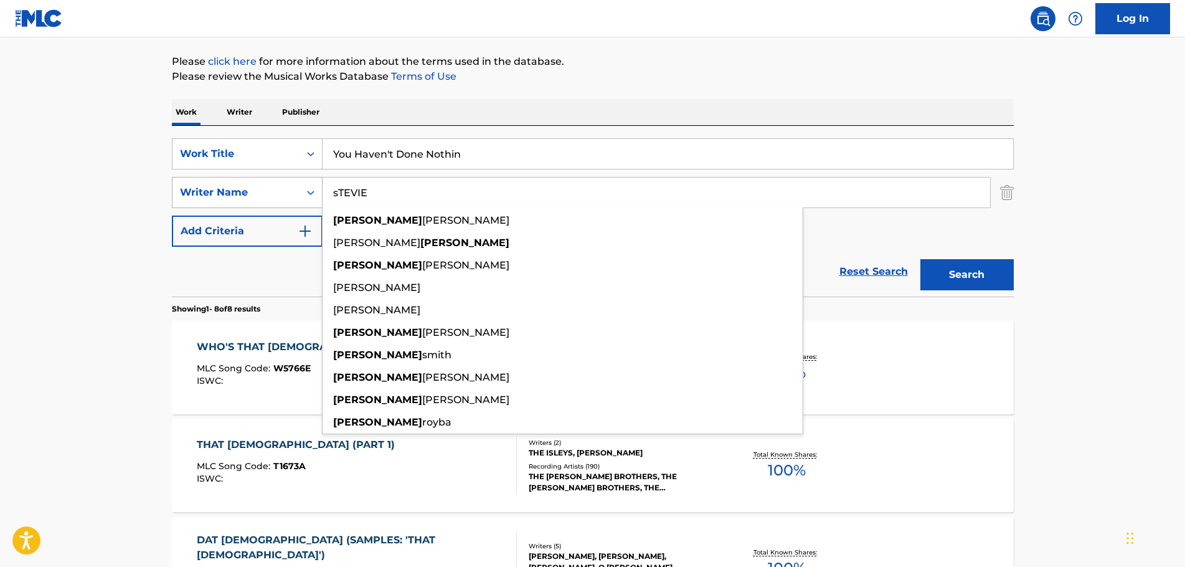
type input "sTEVIE"
click at [921, 259] on button "Search" at bounding box center [967, 274] width 93 height 31
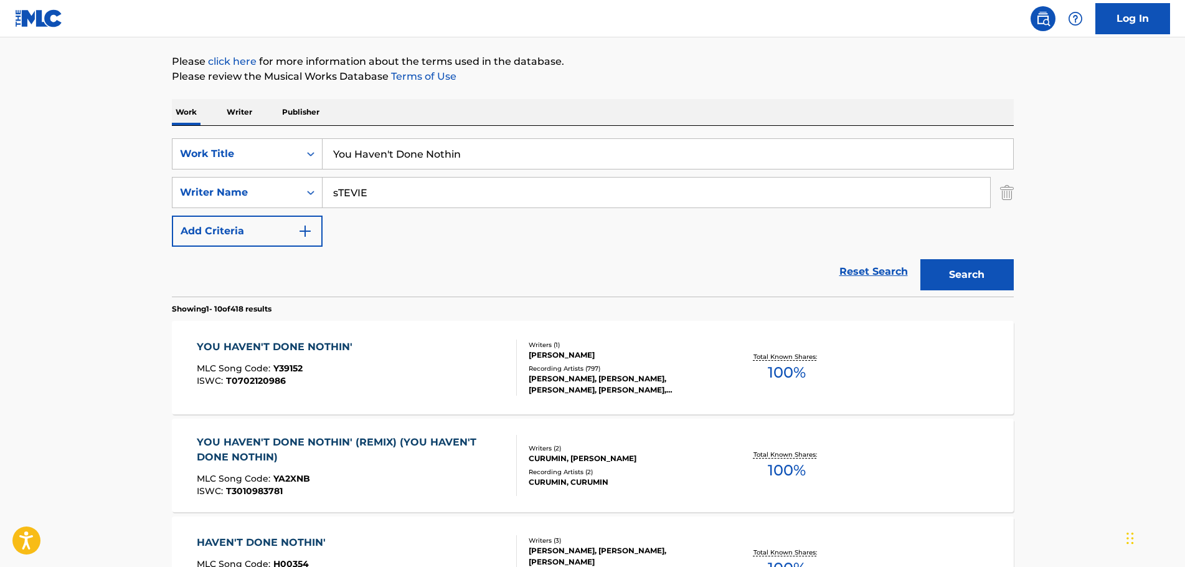
click at [270, 344] on div "YOU HAVEN'T DONE NOTHIN'" at bounding box center [278, 347] width 162 height 15
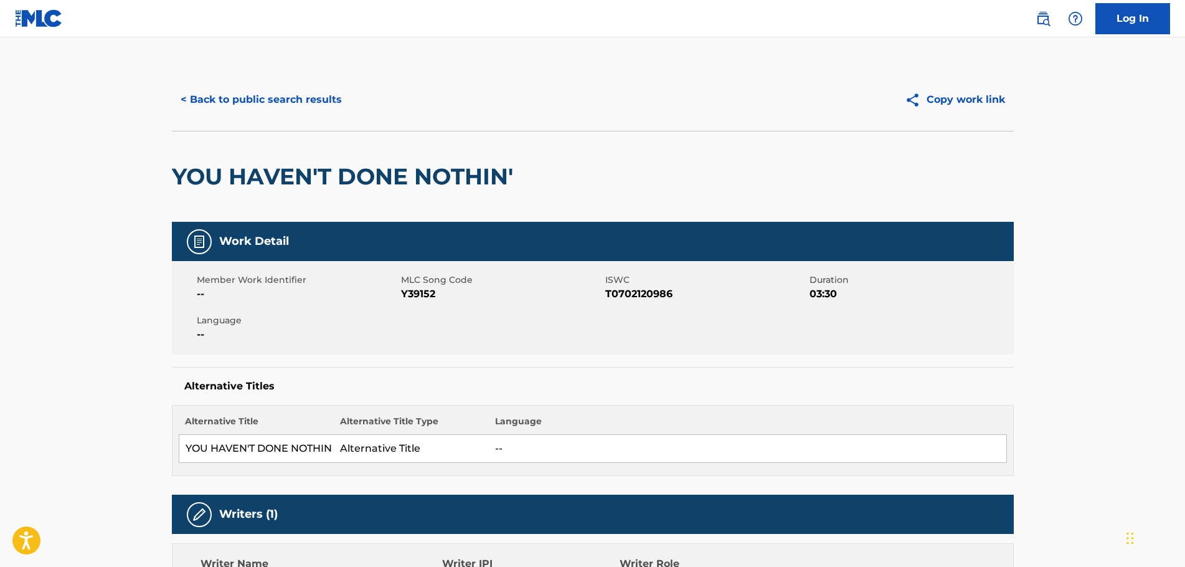
click at [222, 101] on button "< Back to public search results" at bounding box center [261, 99] width 179 height 31
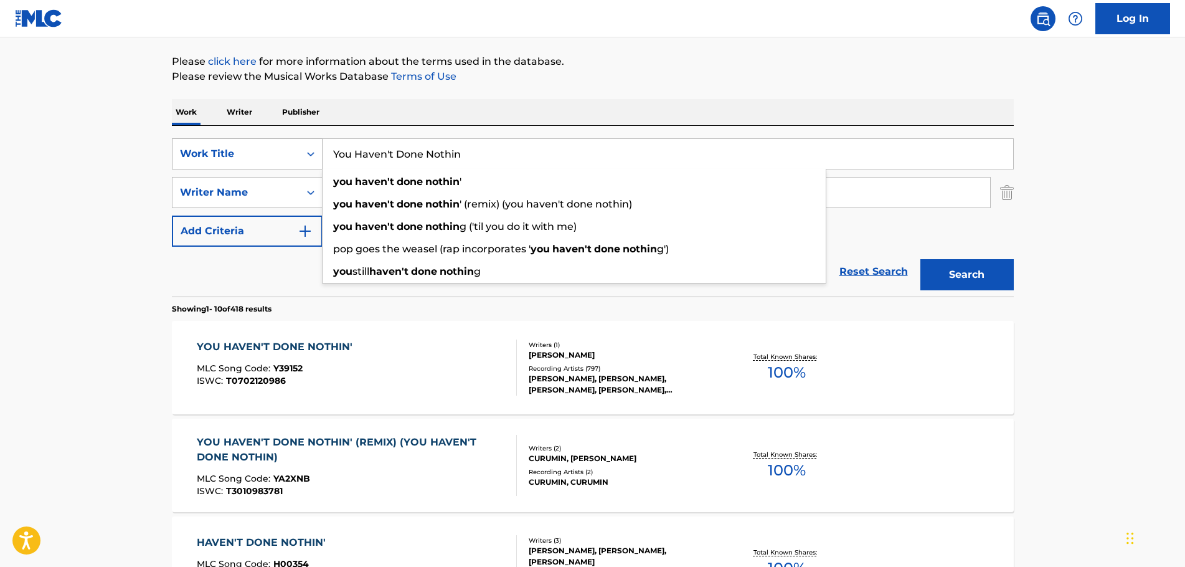
drag, startPoint x: 484, startPoint y: 153, endPoint x: 244, endPoint y: 157, distance: 240.5
click at [244, 157] on div "SearchWithCriteriac70fa366-c05d-4744-90a8-ad1ae90b829d Work Title You Haven't D…" at bounding box center [593, 153] width 842 height 31
paste input "Backstabbers" by The O'Jays"
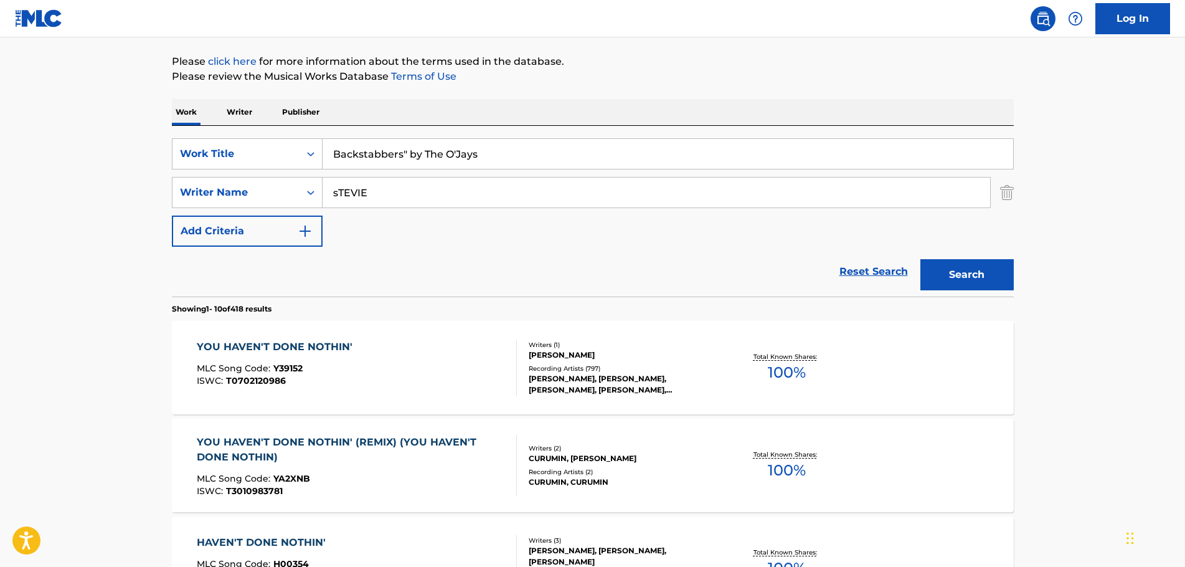
drag, startPoint x: 491, startPoint y: 156, endPoint x: 400, endPoint y: 158, distance: 91.0
click at [400, 158] on input "Backstabbers" by The O'Jays" at bounding box center [668, 154] width 691 height 30
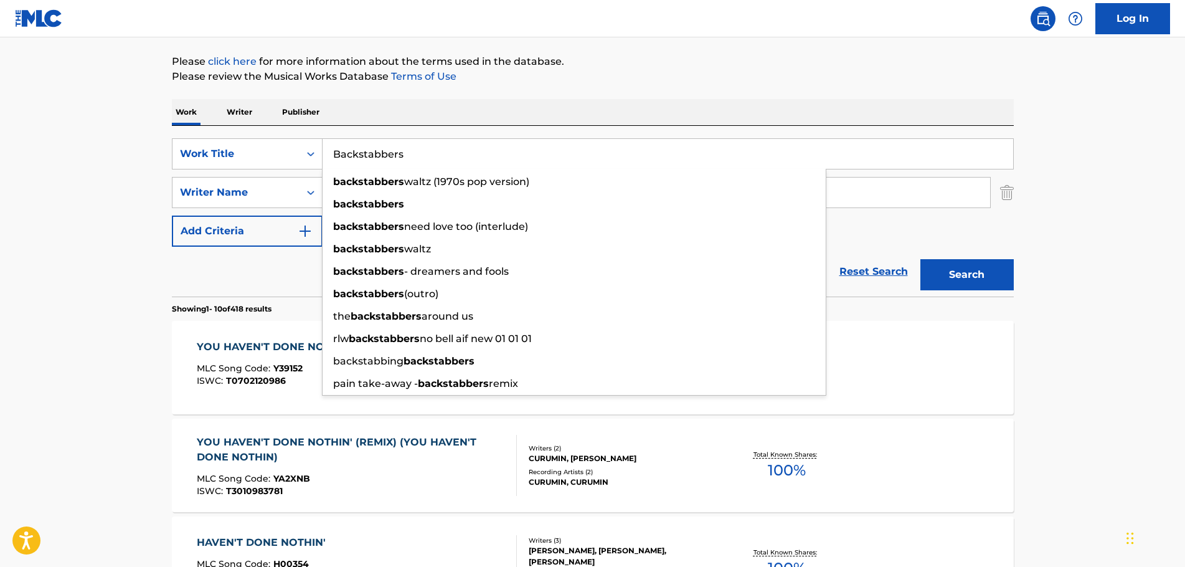
type input "Backstabbers"
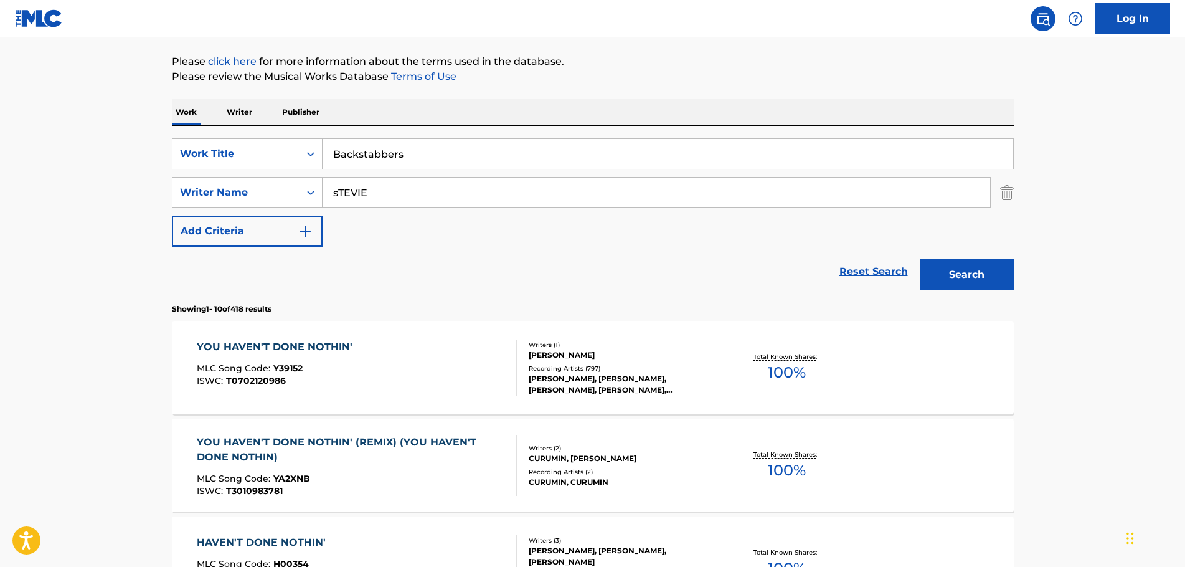
drag, startPoint x: 391, startPoint y: 189, endPoint x: 292, endPoint y: 182, distance: 99.3
click at [292, 182] on div "SearchWithCriteria8bb2c577-1b3a-4145-939b-f76ba27b713f Writer Name [PERSON_NAME]" at bounding box center [593, 192] width 842 height 31
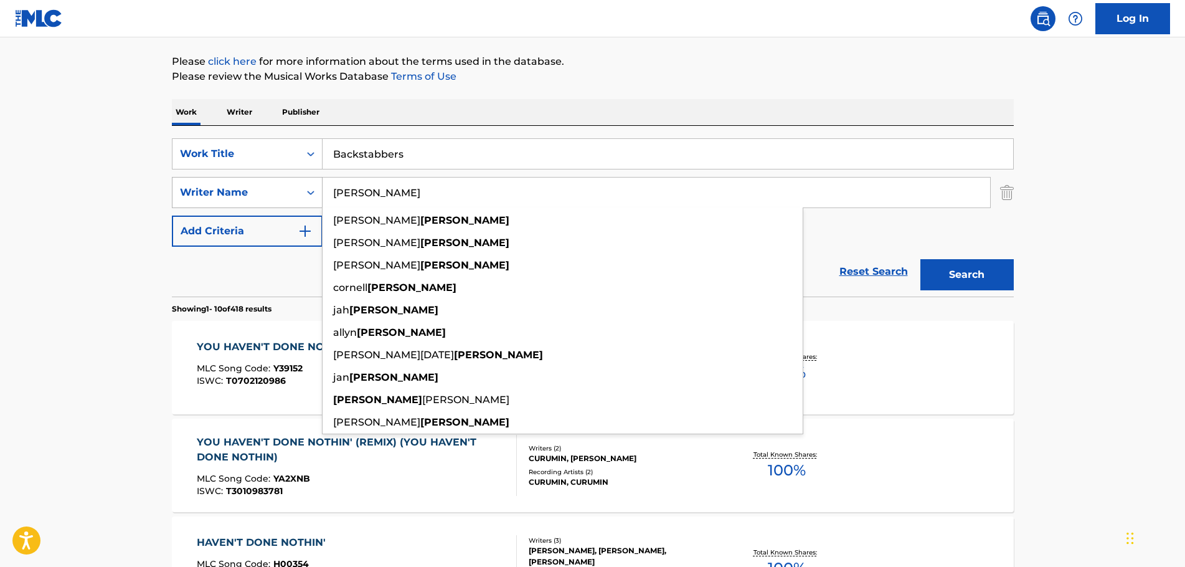
click at [921, 259] on button "Search" at bounding box center [967, 274] width 93 height 31
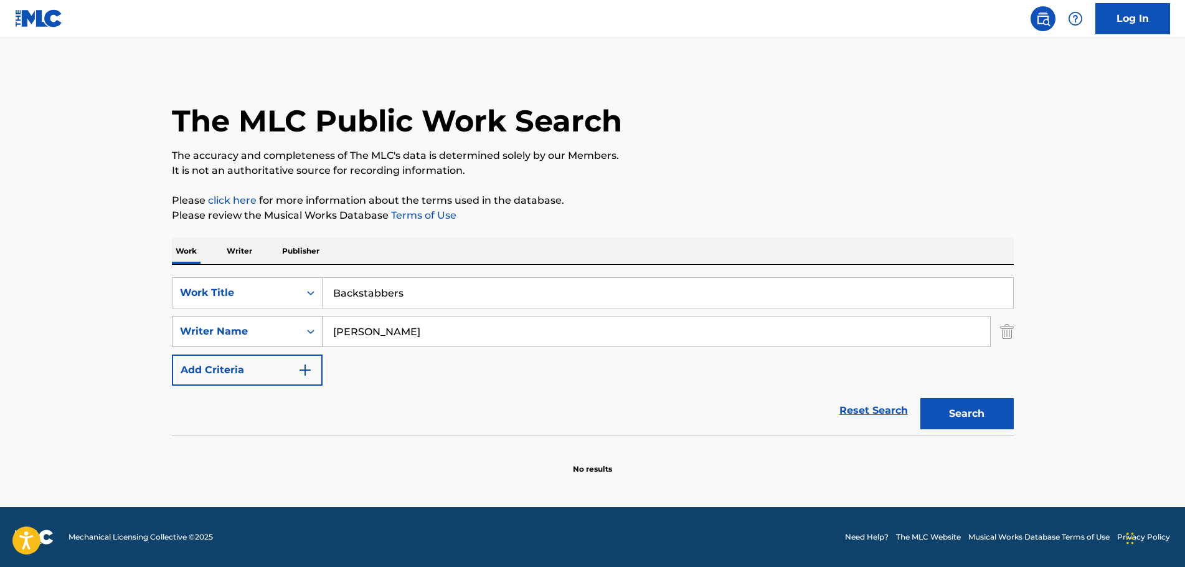
scroll to position [0, 0]
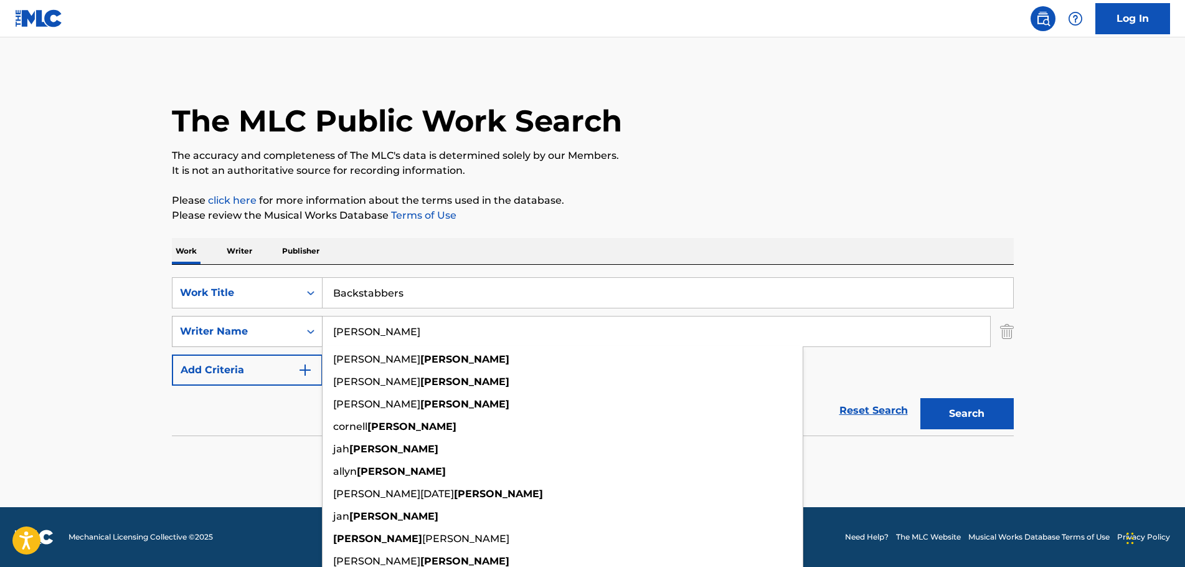
drag, startPoint x: 397, startPoint y: 333, endPoint x: 278, endPoint y: 322, distance: 119.5
click at [278, 322] on div "SearchWithCriteria8bb2c577-1b3a-4145-939b-f76ba27b713f Writer Name [PERSON_NAME…" at bounding box center [593, 331] width 842 height 31
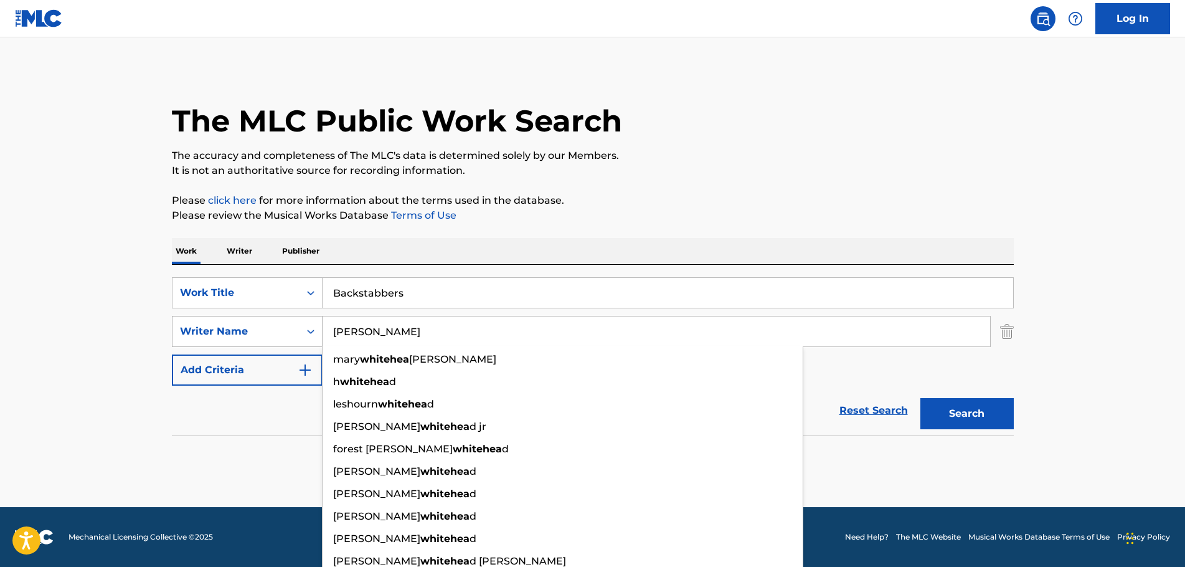
click at [921, 398] on button "Search" at bounding box center [967, 413] width 93 height 31
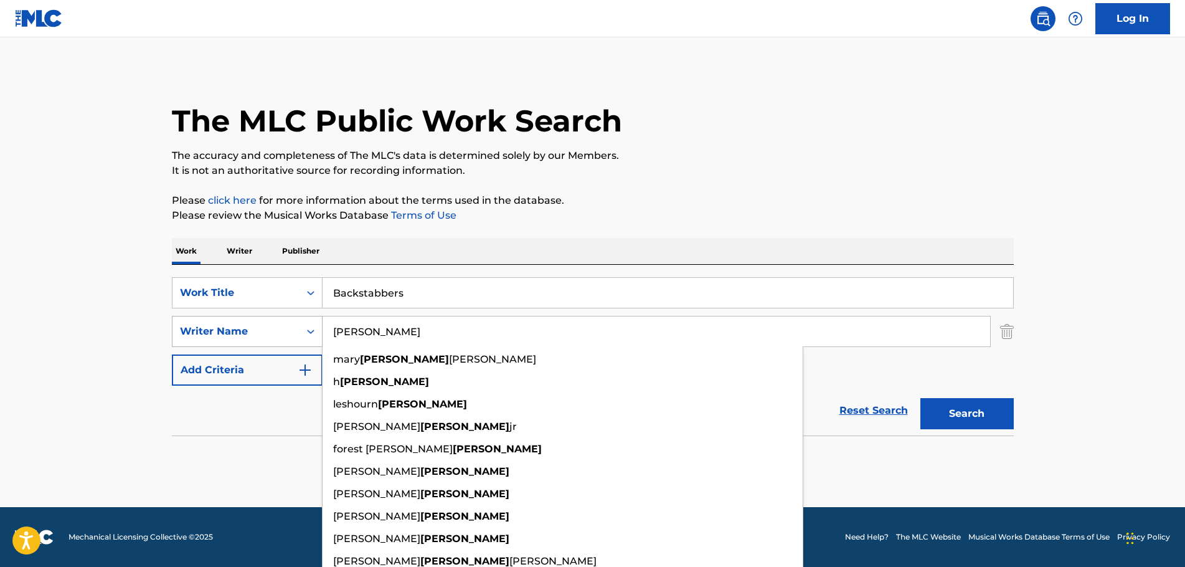
drag, startPoint x: 404, startPoint y: 330, endPoint x: 311, endPoint y: 328, distance: 92.9
click at [318, 328] on div "SearchWithCriteria8bb2c577-1b3a-4145-939b-f76ba27b713f Writer Name [PERSON_NAME…" at bounding box center [593, 331] width 842 height 31
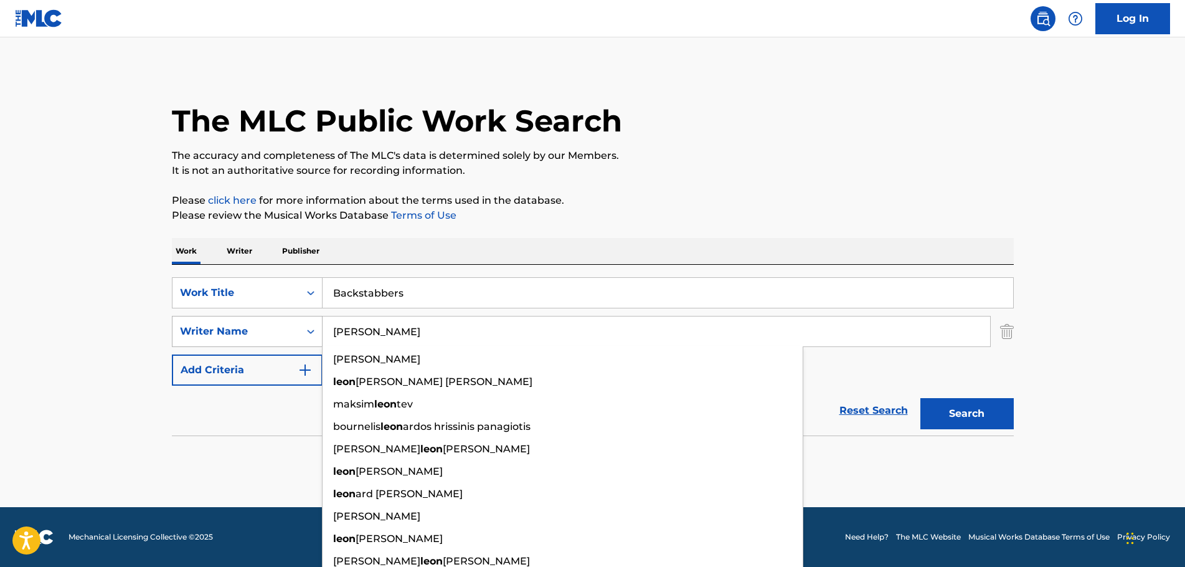
click at [921, 398] on button "Search" at bounding box center [967, 413] width 93 height 31
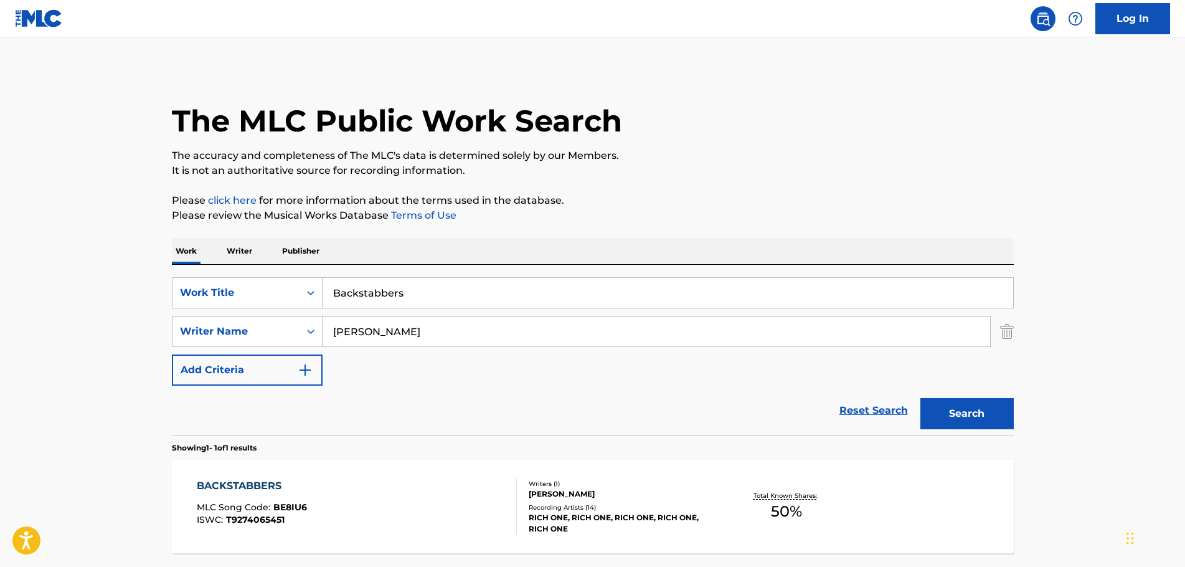
click at [391, 338] on input "[PERSON_NAME]" at bounding box center [657, 331] width 668 height 30
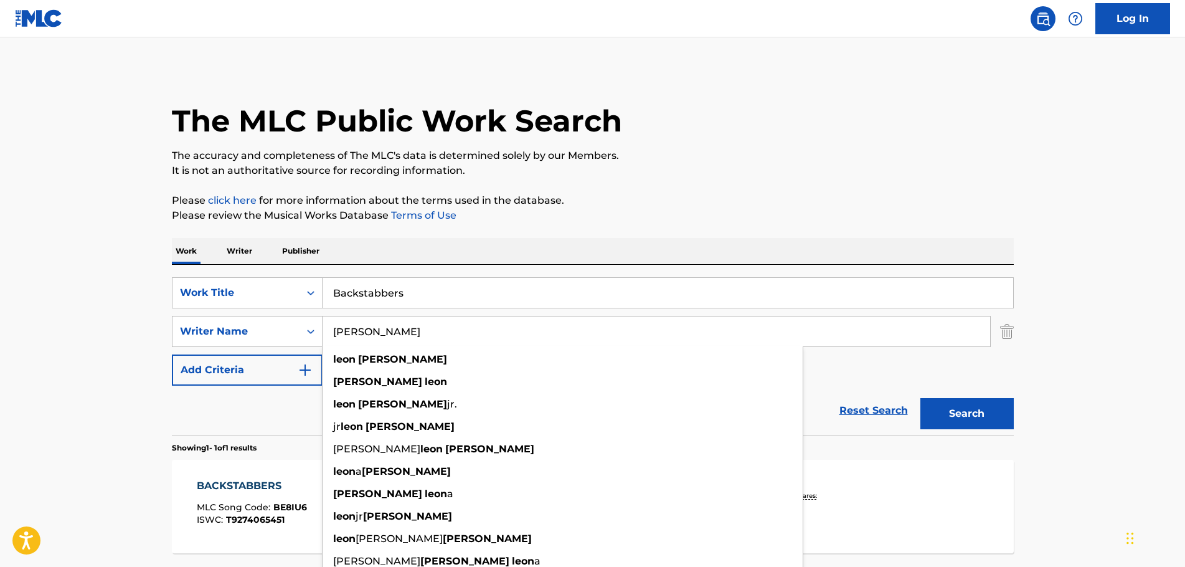
type input "[PERSON_NAME]"
click at [921, 398] on button "Search" at bounding box center [967, 413] width 93 height 31
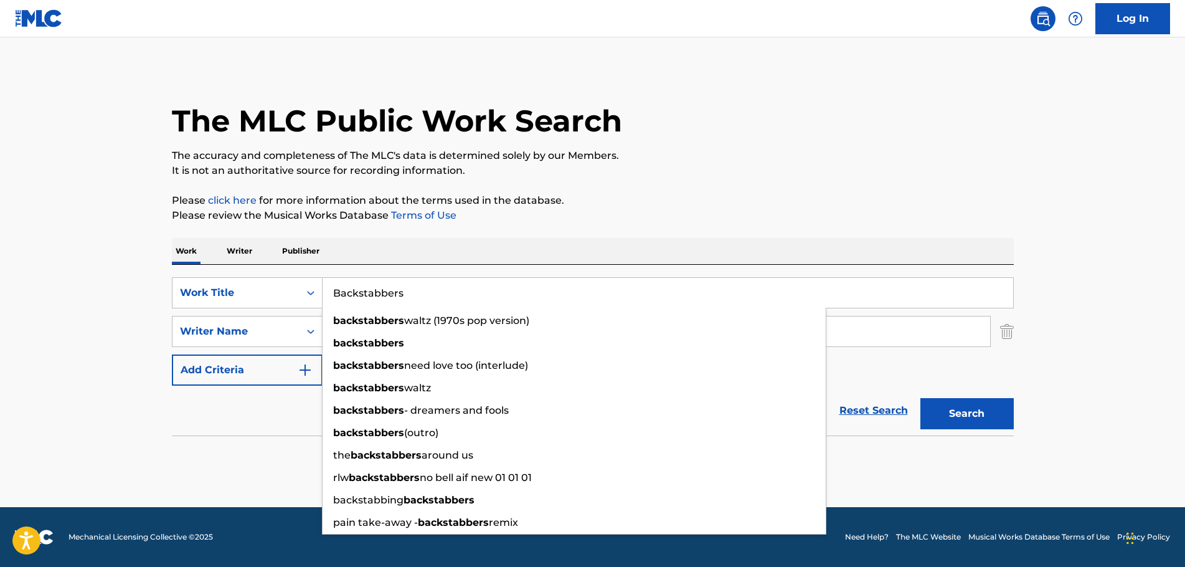
drag, startPoint x: 416, startPoint y: 297, endPoint x: 363, endPoint y: 298, distance: 52.3
click at [363, 298] on input "Backstabbers" at bounding box center [668, 293] width 691 height 30
click at [363, 293] on input "Backstabbers" at bounding box center [668, 293] width 691 height 30
click at [358, 293] on input "Backstabbers" at bounding box center [668, 293] width 691 height 30
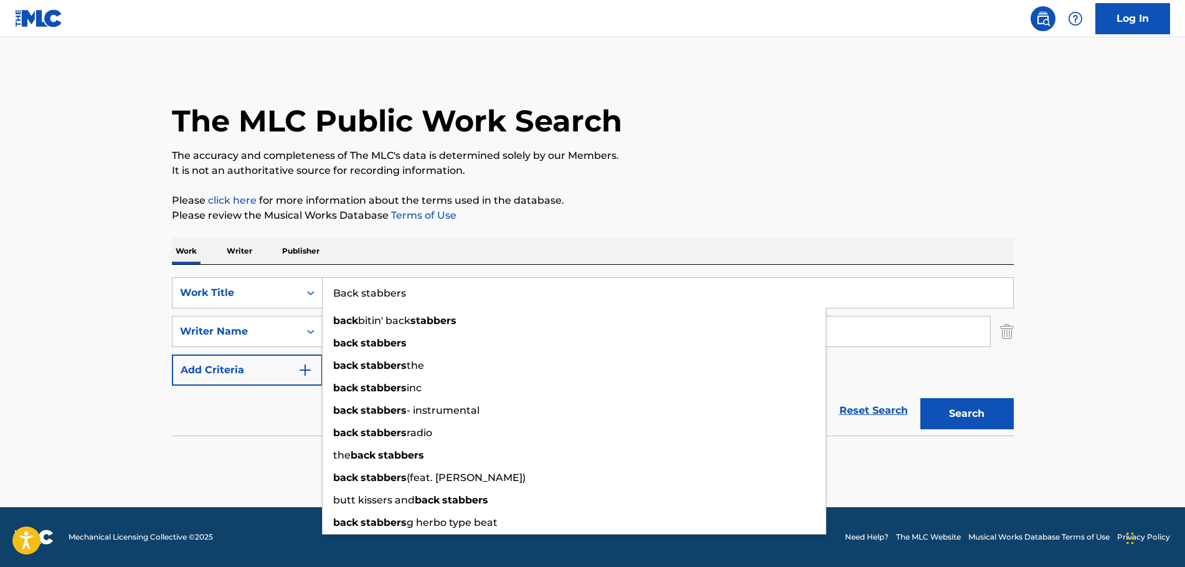
type input "Back stabbers"
click at [187, 424] on div "Reset Search Search" at bounding box center [593, 411] width 842 height 50
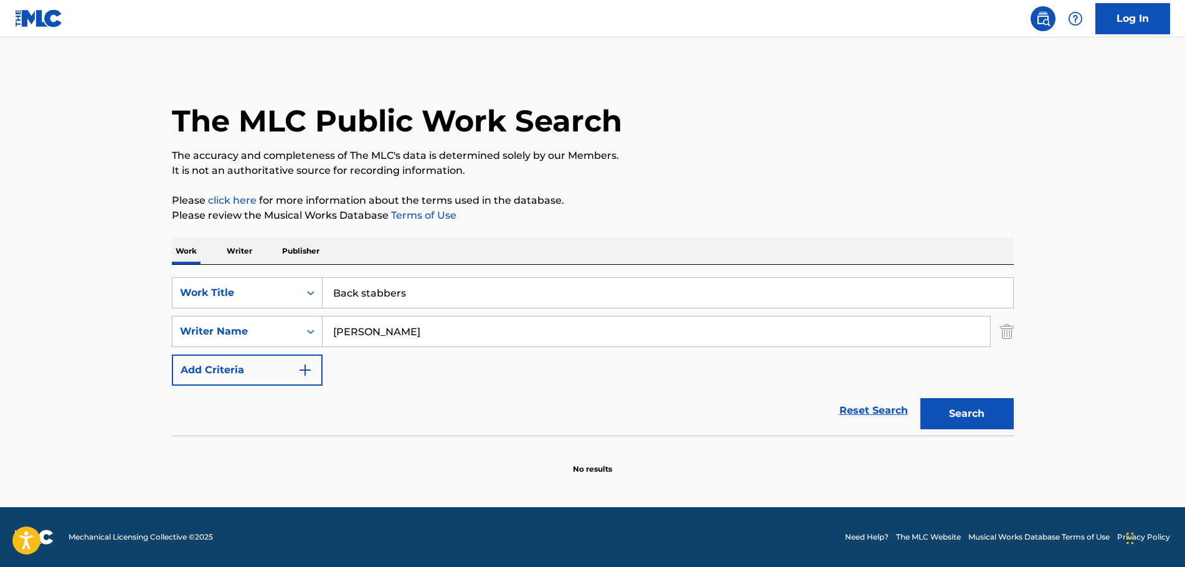
click at [939, 414] on button "Search" at bounding box center [967, 413] width 93 height 31
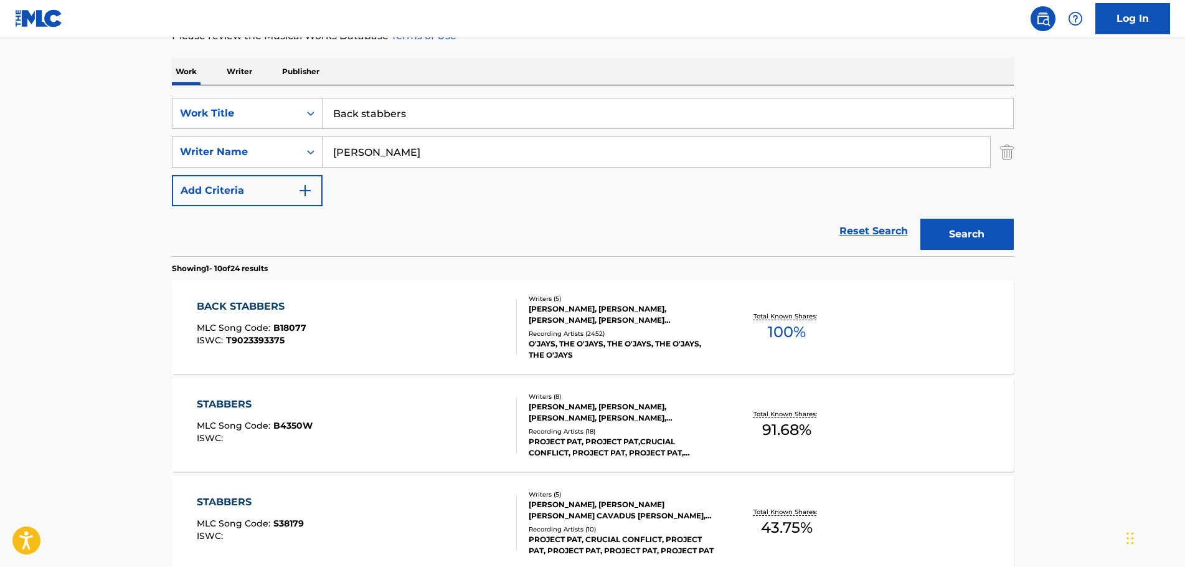
scroll to position [187, 0]
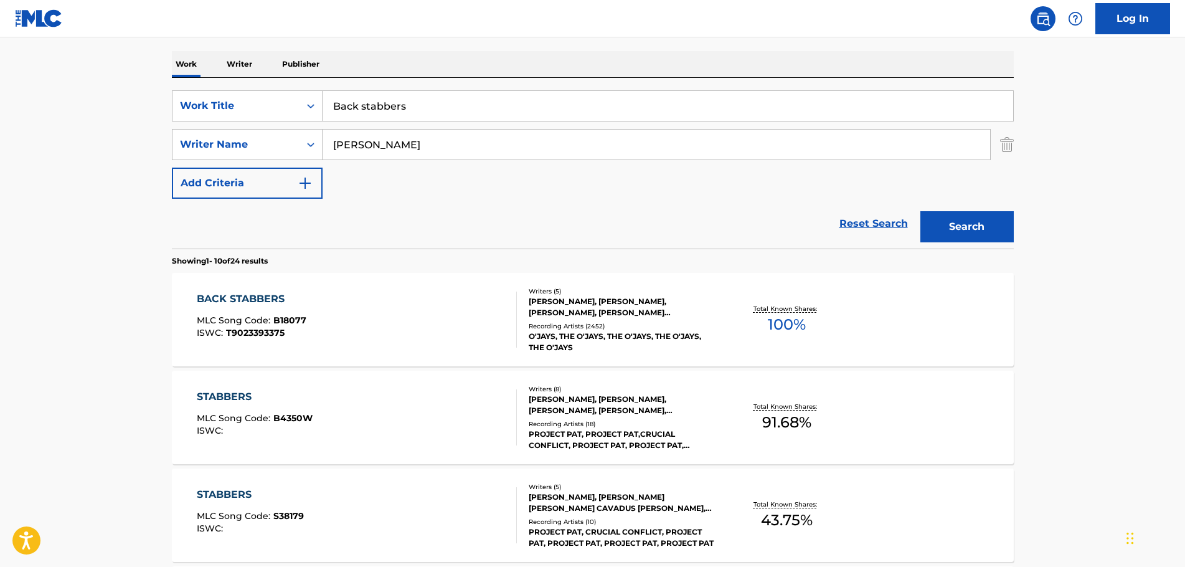
click at [251, 296] on div "BACK STABBERS" at bounding box center [252, 299] width 110 height 15
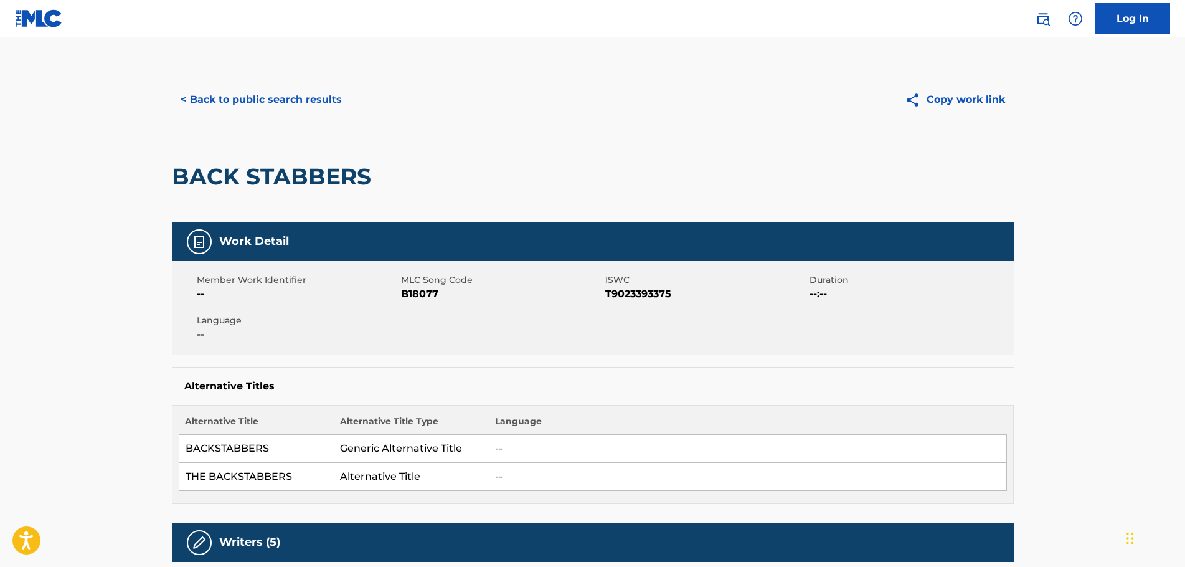
click at [221, 102] on button "< Back to public search results" at bounding box center [261, 99] width 179 height 31
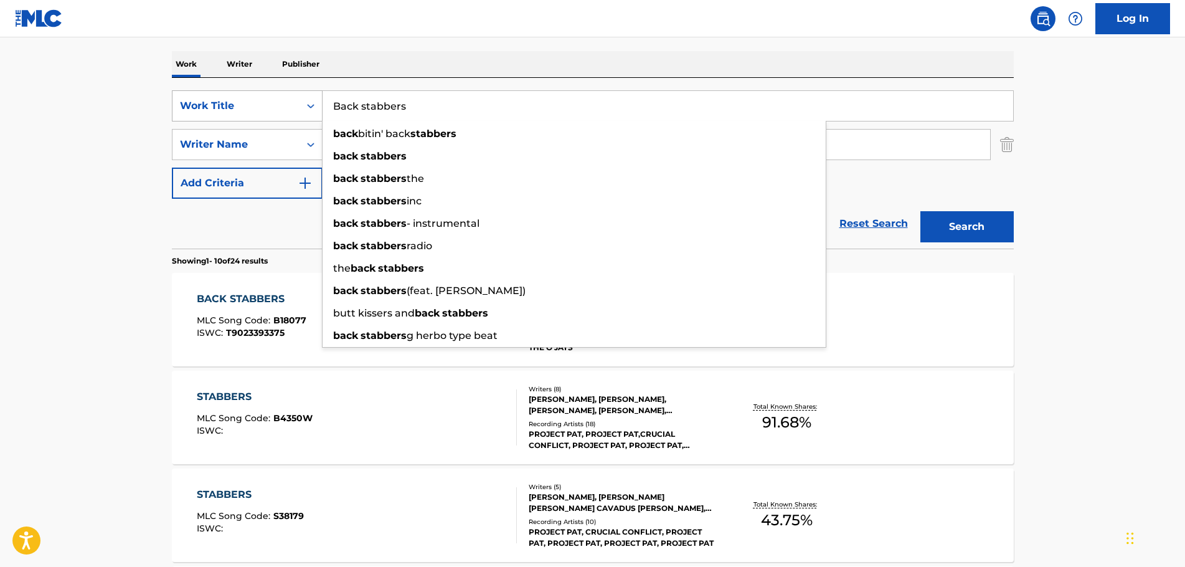
drag, startPoint x: 422, startPoint y: 103, endPoint x: 305, endPoint y: 100, distance: 117.8
click at [305, 100] on div "SearchWithCriteriac70fa366-c05d-4744-90a8-ad1ae90b829d Work Title Back stabbers…" at bounding box center [593, 105] width 842 height 31
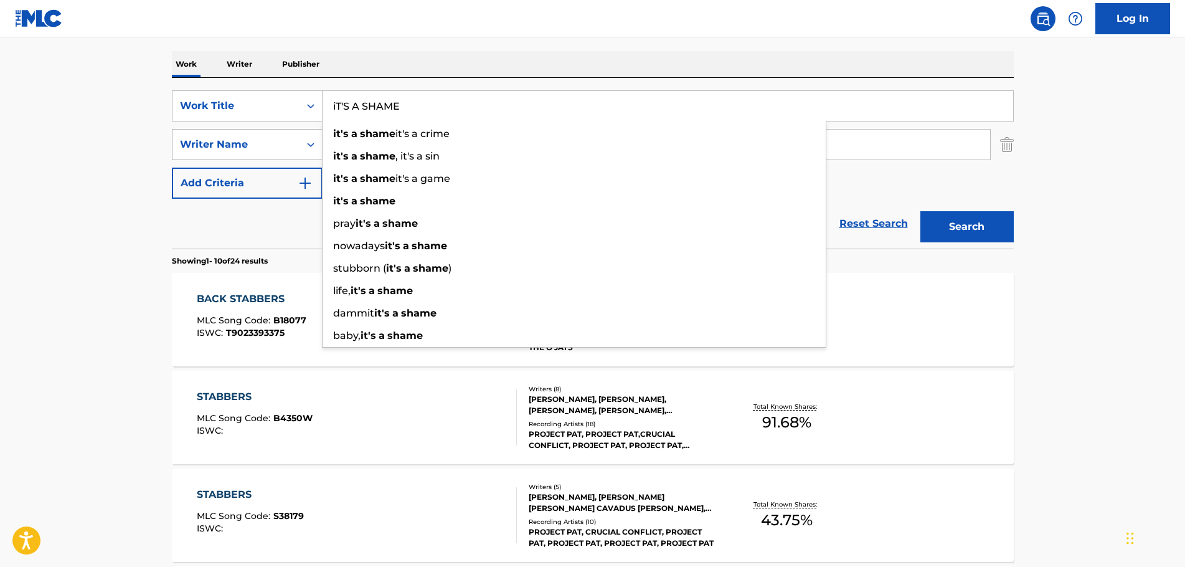
type input "iT'S A SHAME"
click at [303, 136] on div "Search Form" at bounding box center [311, 144] width 22 height 22
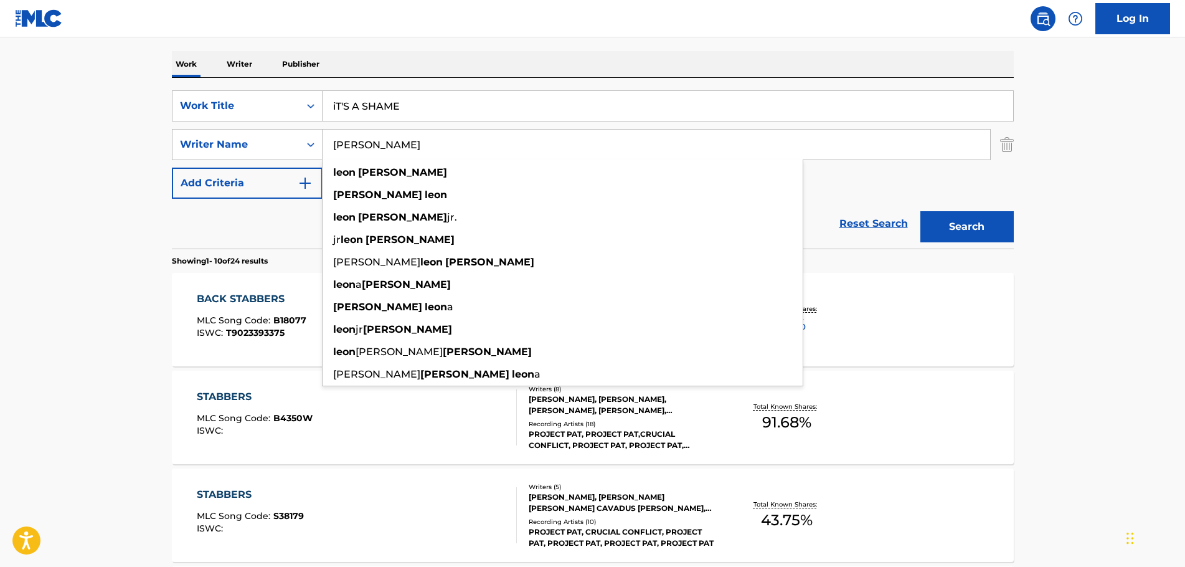
drag, startPoint x: 405, startPoint y: 142, endPoint x: 265, endPoint y: 124, distance: 141.3
click at [265, 124] on div "SearchWithCriteriac70fa366-c05d-4744-90a8-ad1ae90b829d Work Title iT'S A SHAME …" at bounding box center [593, 144] width 842 height 108
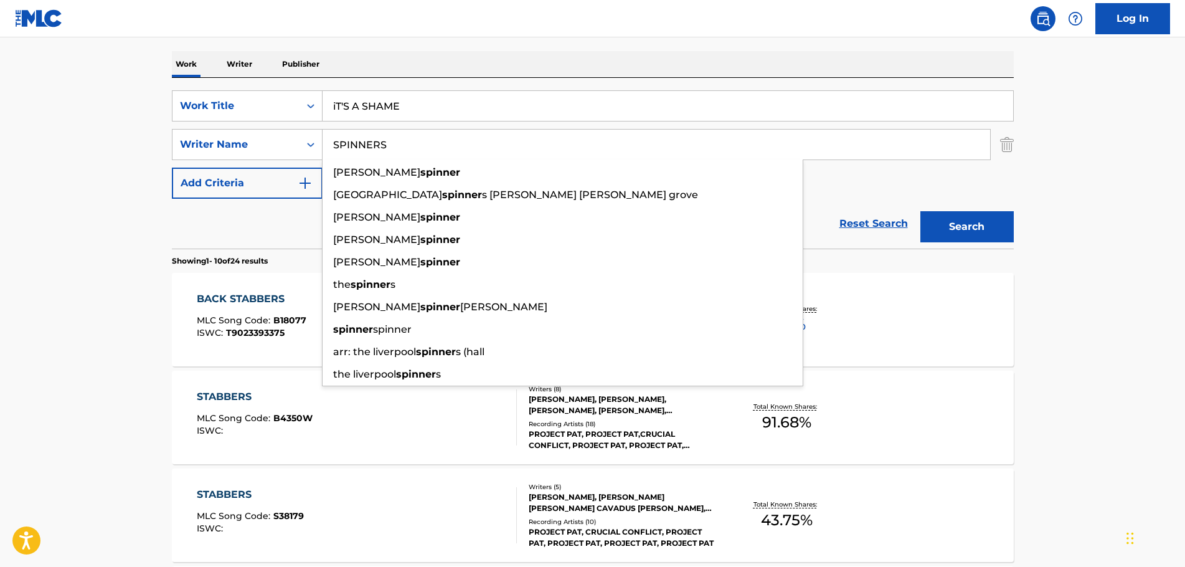
click at [921, 211] on button "Search" at bounding box center [967, 226] width 93 height 31
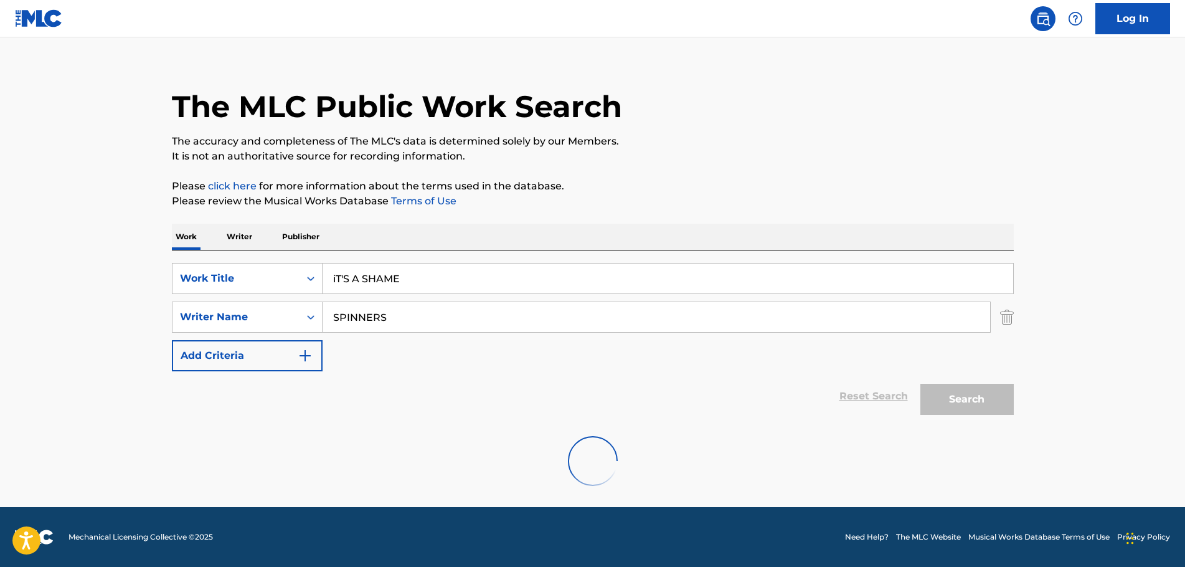
scroll to position [0, 0]
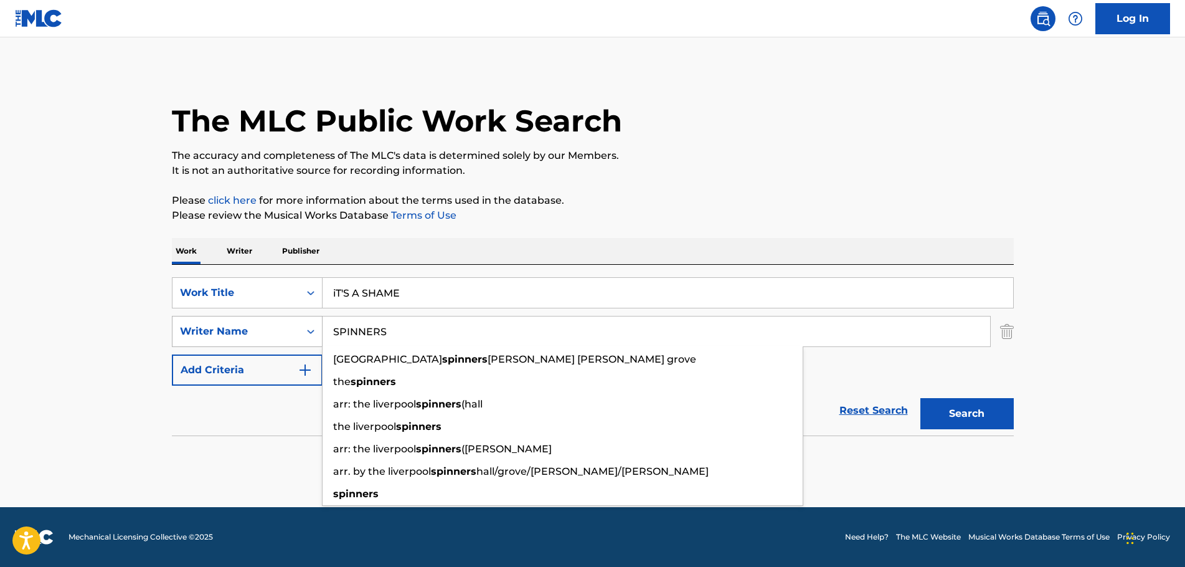
drag, startPoint x: 411, startPoint y: 335, endPoint x: 317, endPoint y: 333, distance: 94.1
click at [317, 333] on div "SearchWithCriteria8bb2c577-1b3a-4145-939b-f76ba27b713f Writer Name SPINNERS liv…" at bounding box center [593, 331] width 842 height 31
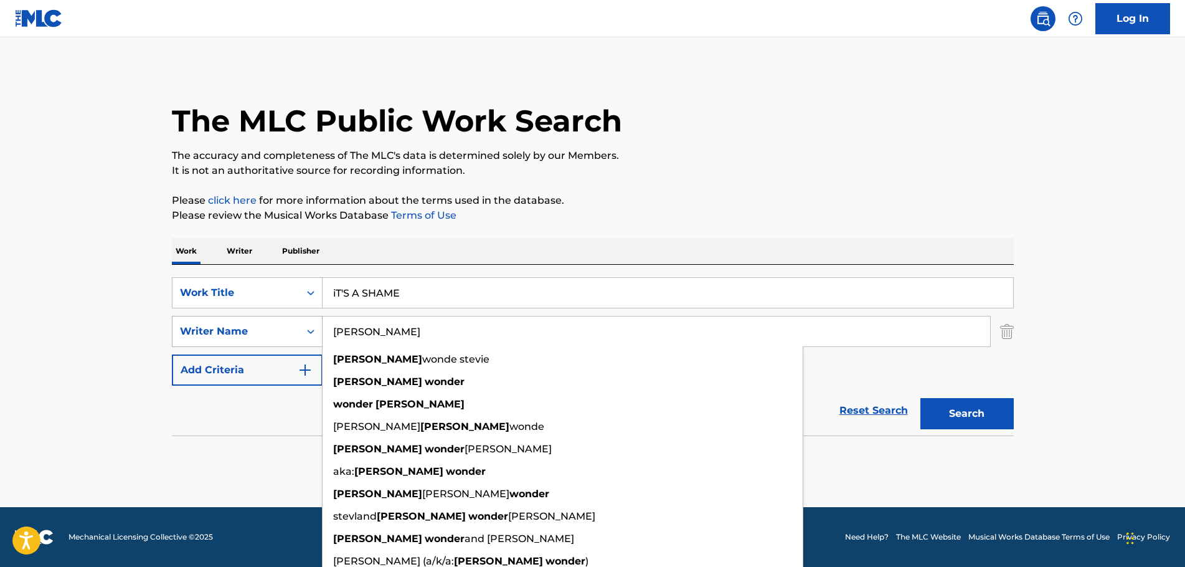
type input "[PERSON_NAME]"
click at [921, 398] on button "Search" at bounding box center [967, 413] width 93 height 31
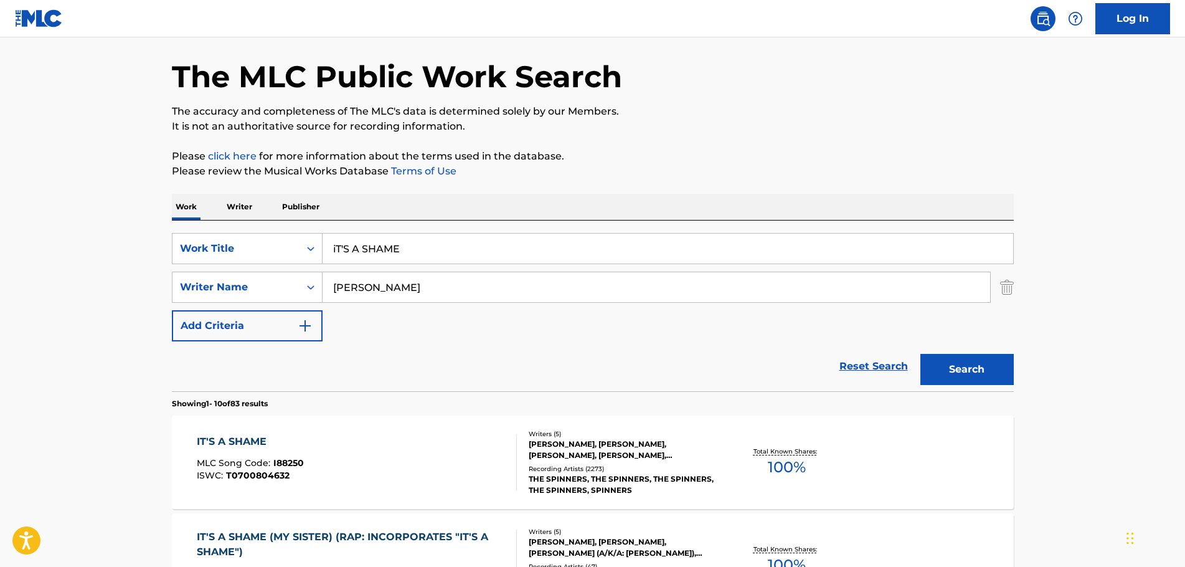
scroll to position [125, 0]
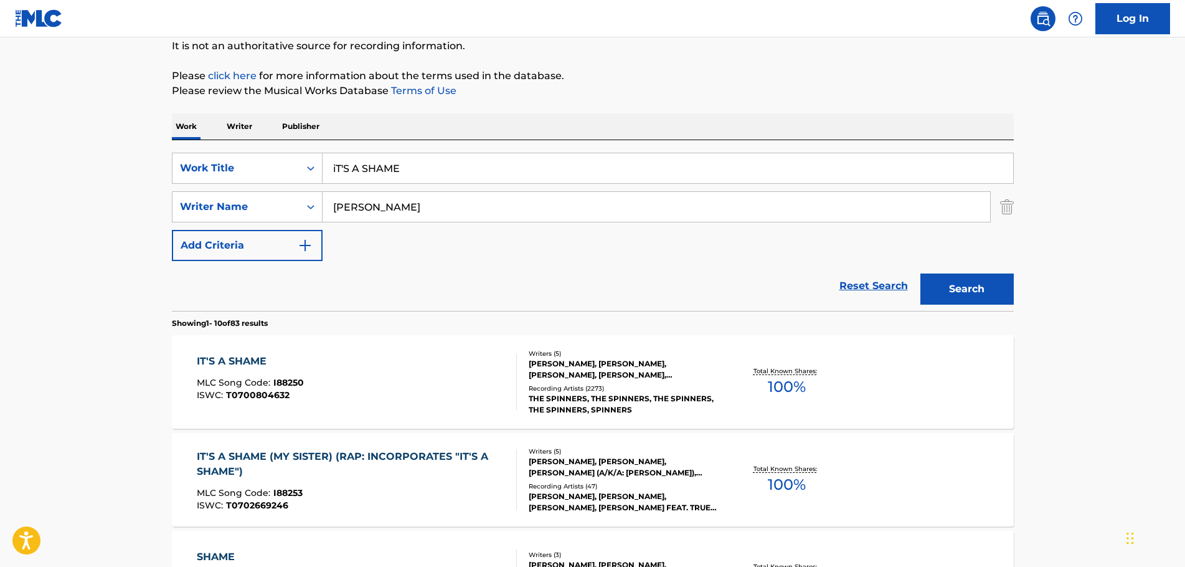
click at [246, 359] on div "IT'S A SHAME" at bounding box center [250, 361] width 107 height 15
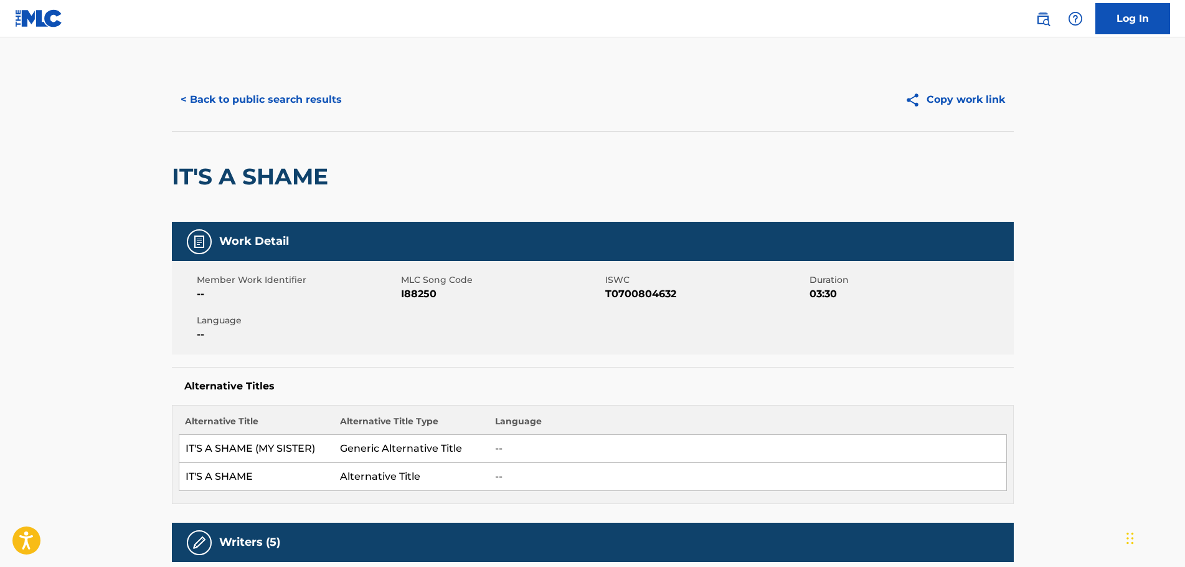
click at [249, 94] on button "< Back to public search results" at bounding box center [261, 99] width 179 height 31
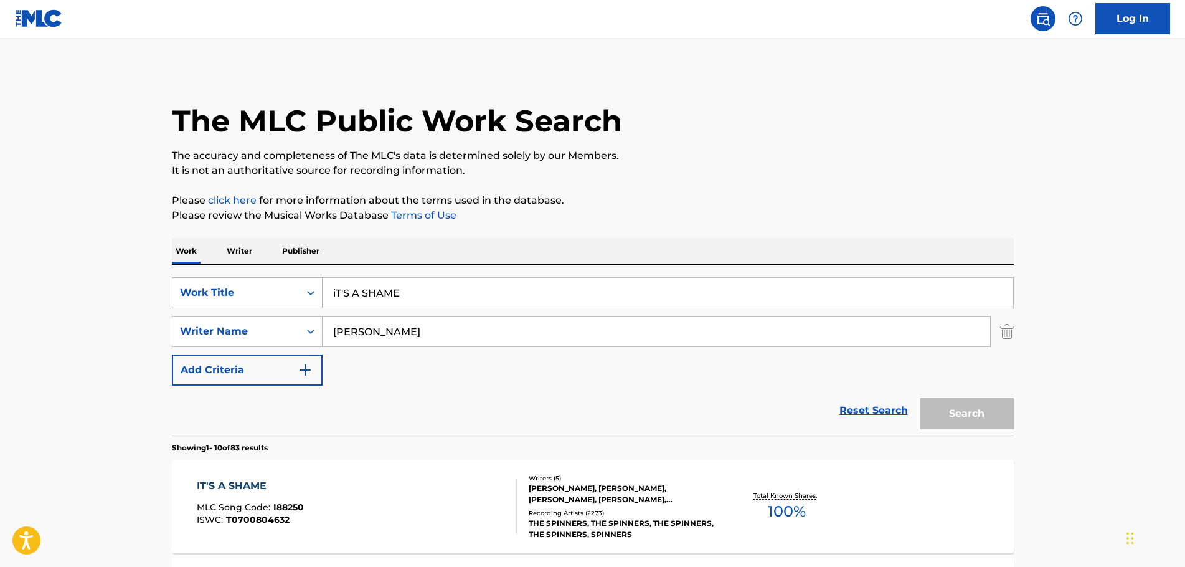
scroll to position [125, 0]
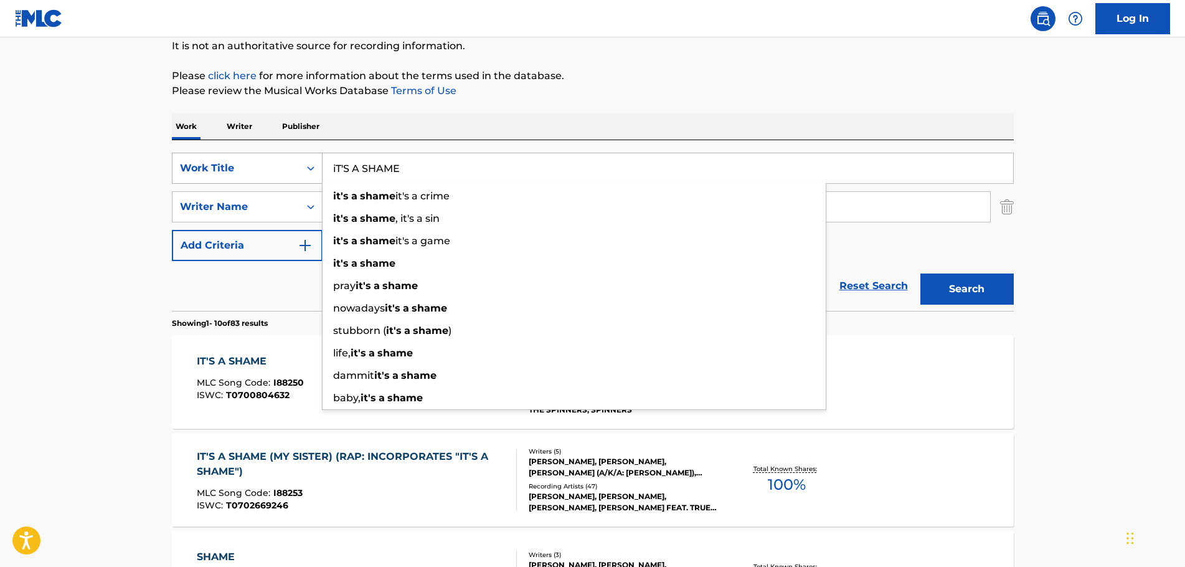
drag, startPoint x: 412, startPoint y: 168, endPoint x: 288, endPoint y: 167, distance: 123.4
click at [288, 167] on div "SearchWithCriteriac70fa366-c05d-4744-90a8-ad1ae90b829d Work Title iT'S A SHAME …" at bounding box center [593, 168] width 842 height 31
paste input "For the Love of Money" by The O'Jays"
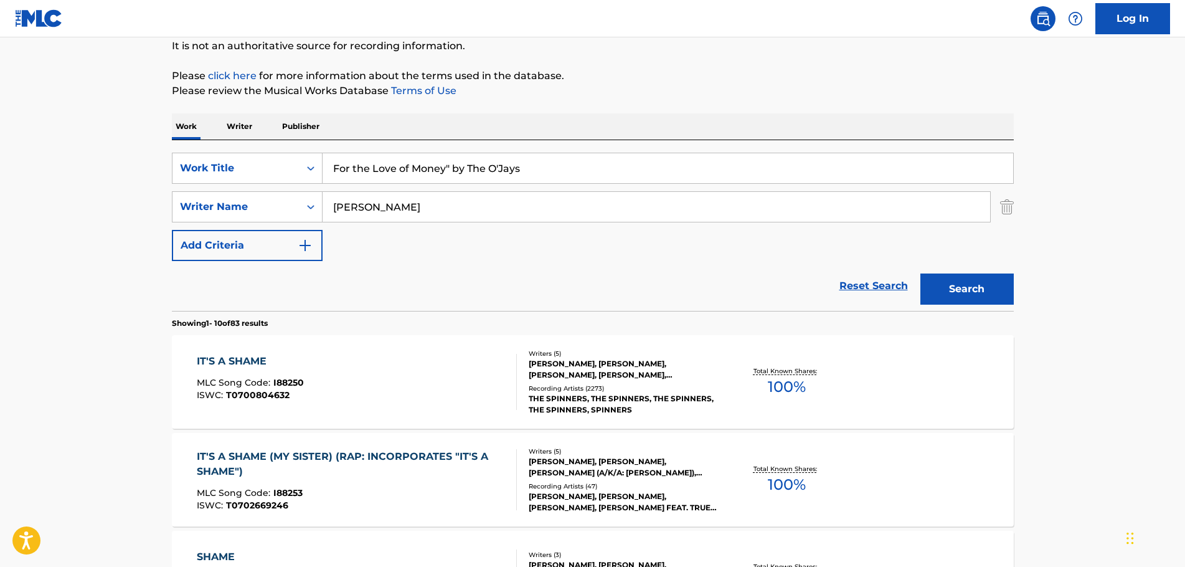
drag, startPoint x: 523, startPoint y: 174, endPoint x: 447, endPoint y: 170, distance: 76.7
click at [447, 170] on input "For the Love of Money" by The O'Jays" at bounding box center [668, 168] width 691 height 30
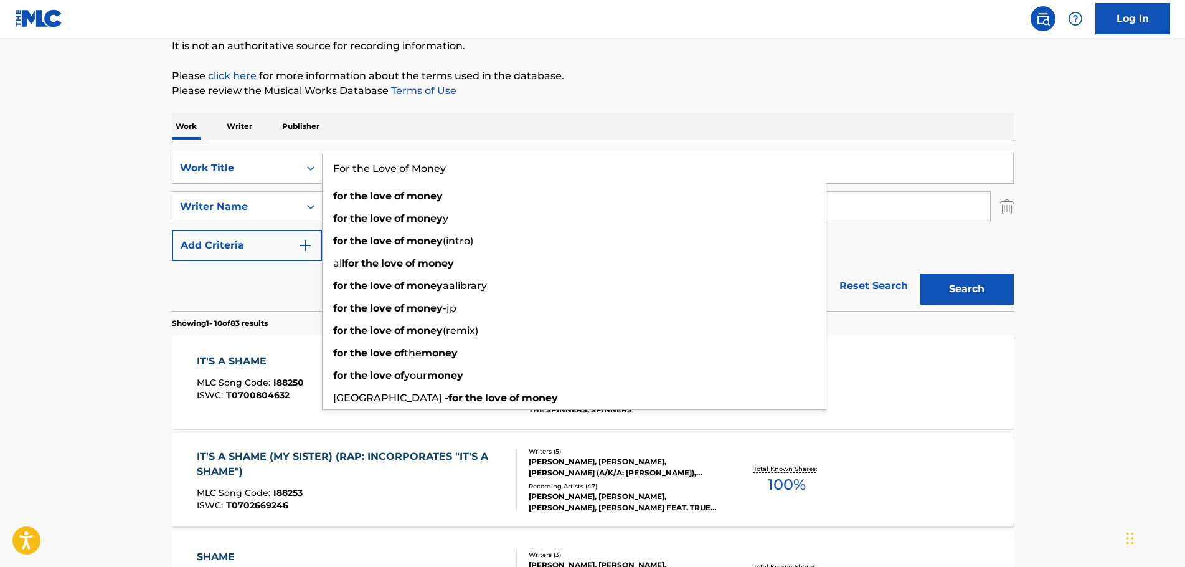
type input "For the Love of Money"
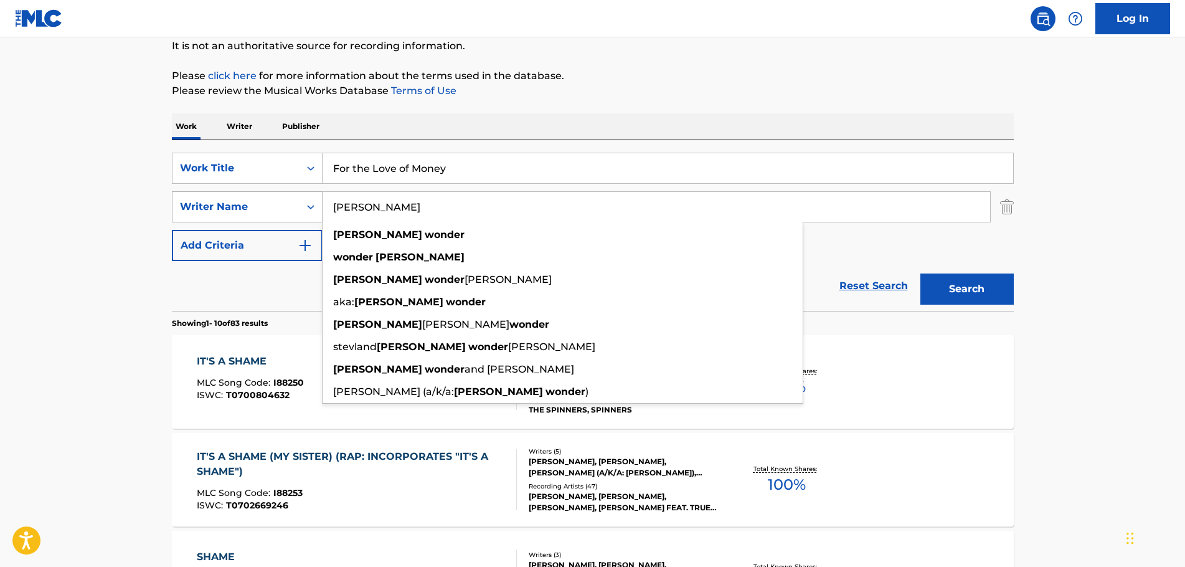
drag, startPoint x: 450, startPoint y: 203, endPoint x: 212, endPoint y: 204, distance: 237.3
click at [212, 204] on div "SearchWithCriteria8bb2c577-1b3a-4145-939b-f76ba27b713f Writer Name [PERSON_NAME…" at bounding box center [593, 206] width 842 height 31
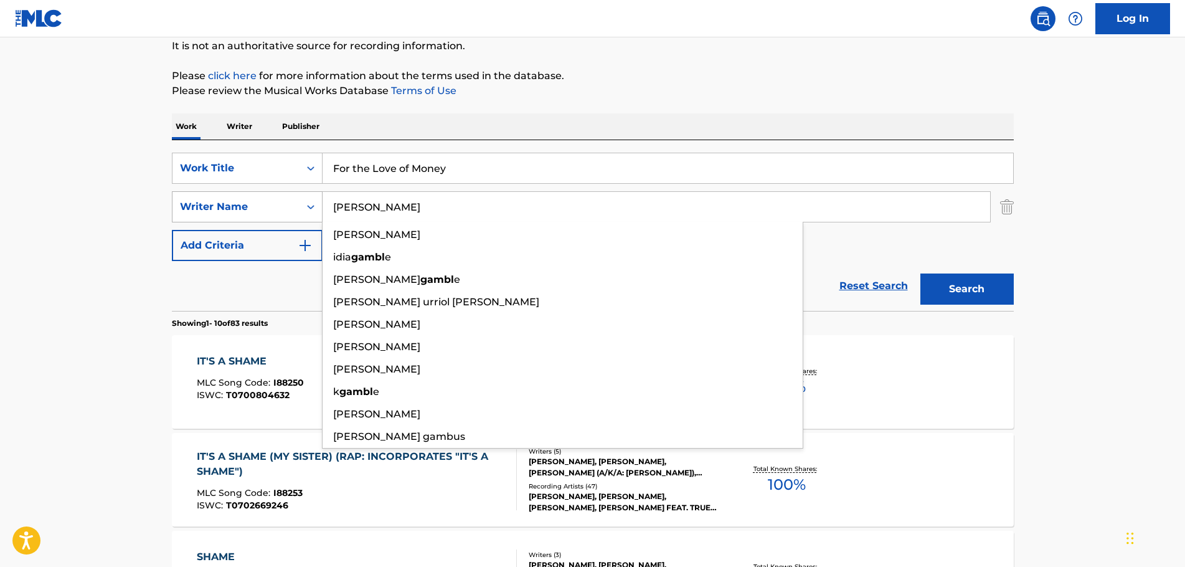
type input "[PERSON_NAME]"
click at [921, 273] on button "Search" at bounding box center [967, 288] width 93 height 31
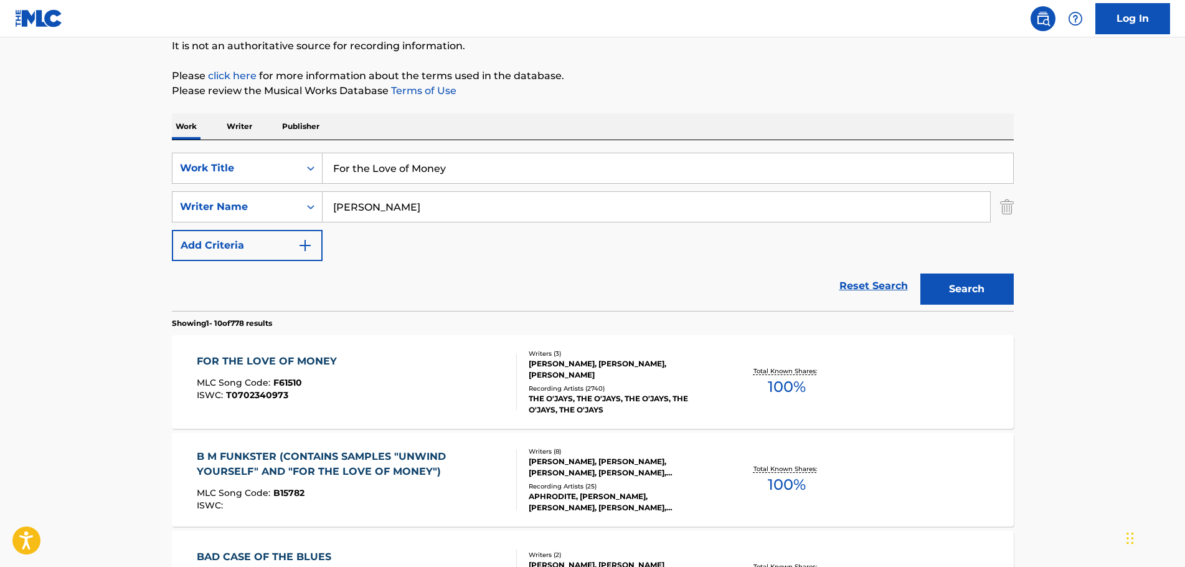
click at [297, 363] on div "FOR THE LOVE OF MONEY" at bounding box center [270, 361] width 146 height 15
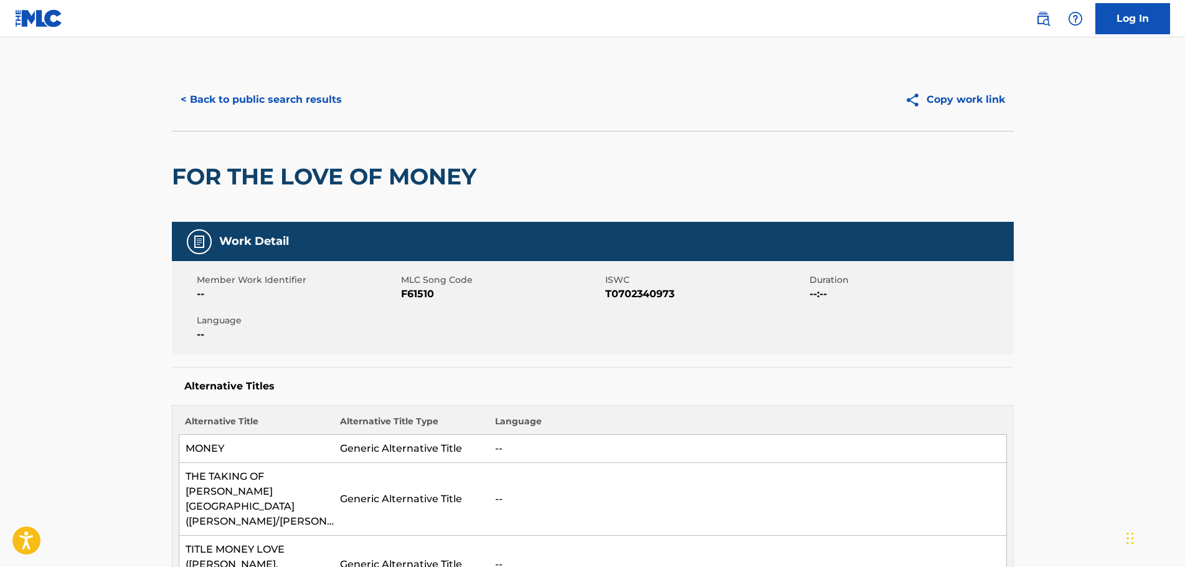
click at [250, 98] on button "< Back to public search results" at bounding box center [261, 99] width 179 height 31
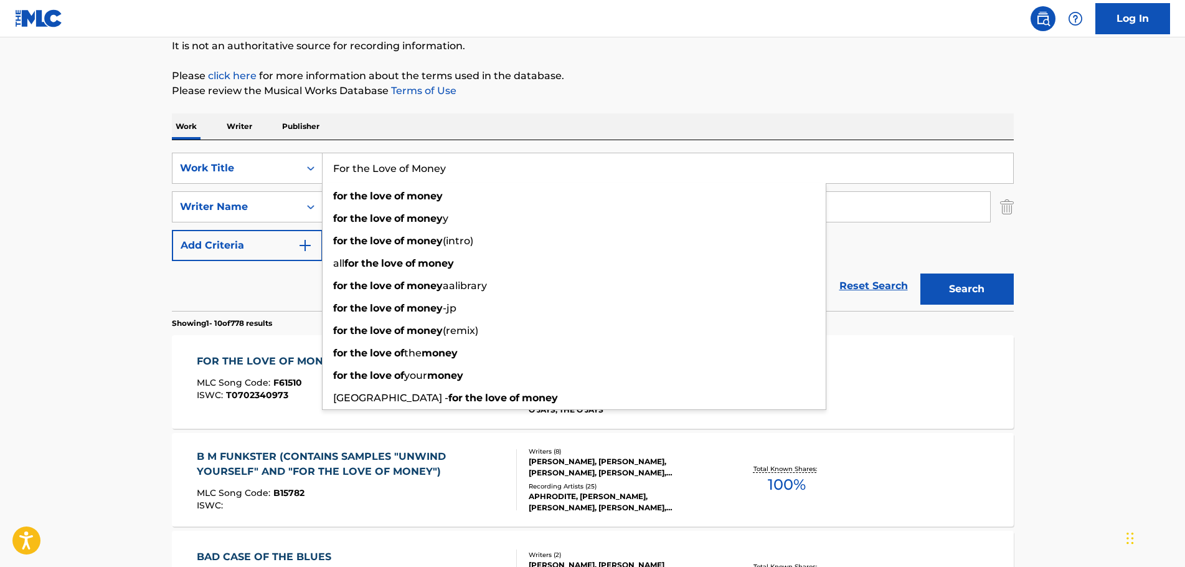
drag, startPoint x: 477, startPoint y: 171, endPoint x: 327, endPoint y: 159, distance: 149.9
click at [327, 160] on input "For the Love of Money" at bounding box center [668, 168] width 691 height 30
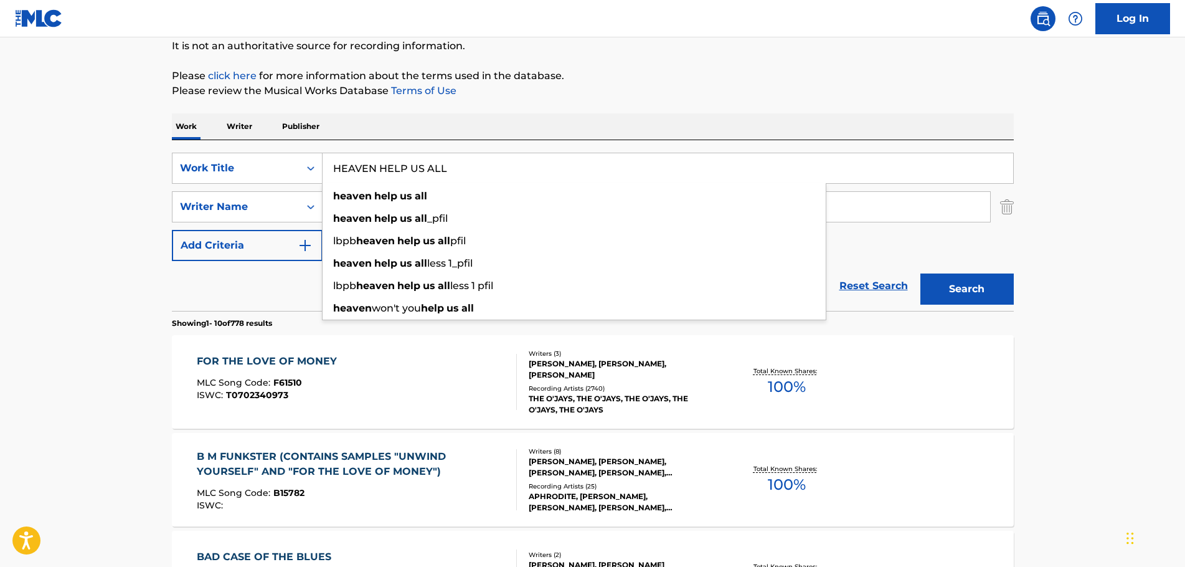
type input "HEAVEN HELP US ALL"
drag, startPoint x: 133, startPoint y: 227, endPoint x: 142, endPoint y: 219, distance: 12.0
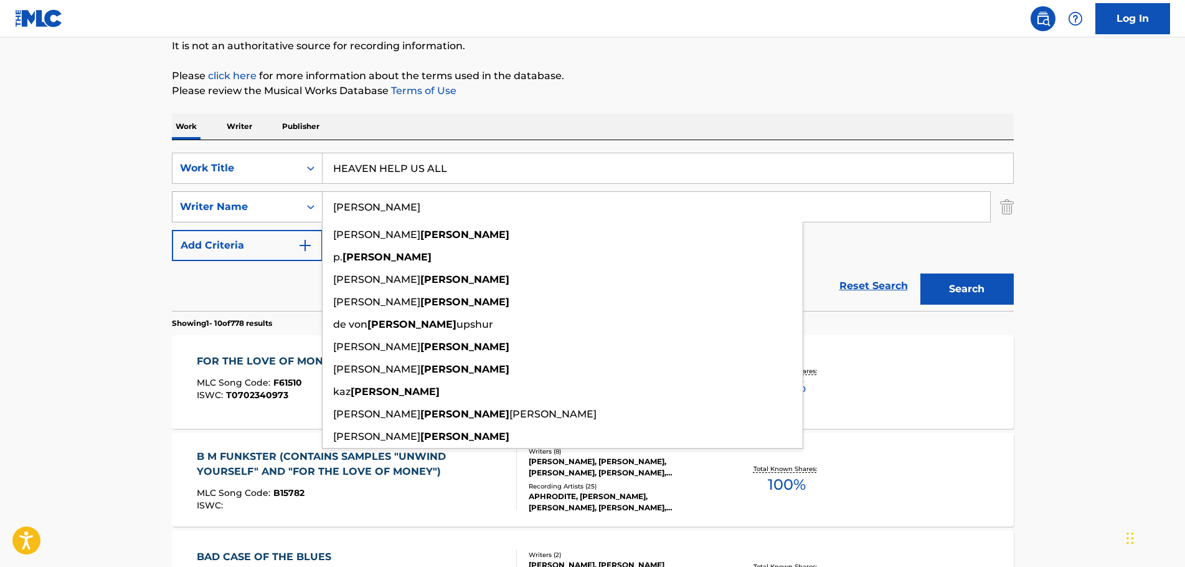
drag, startPoint x: 421, startPoint y: 209, endPoint x: 319, endPoint y: 211, distance: 102.2
click at [320, 211] on div "SearchWithCriteria8bb2c577-1b3a-4145-939b-f76ba27b713f Writer Name [PERSON_NAME…" at bounding box center [593, 206] width 842 height 31
type input "s"
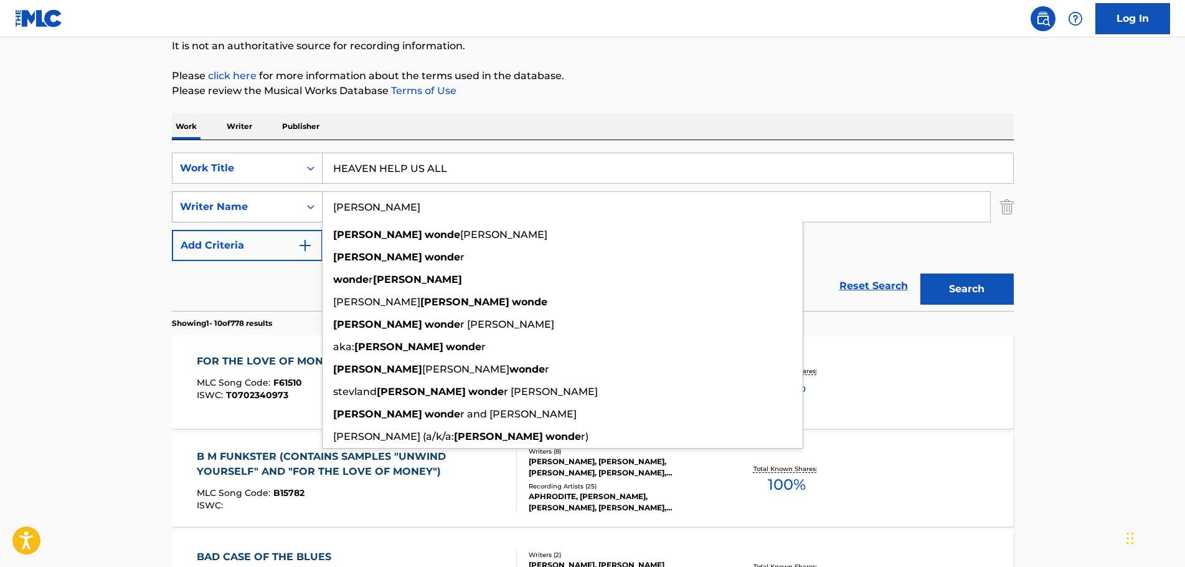
type input "[PERSON_NAME]"
click at [921, 273] on button "Search" at bounding box center [967, 288] width 93 height 31
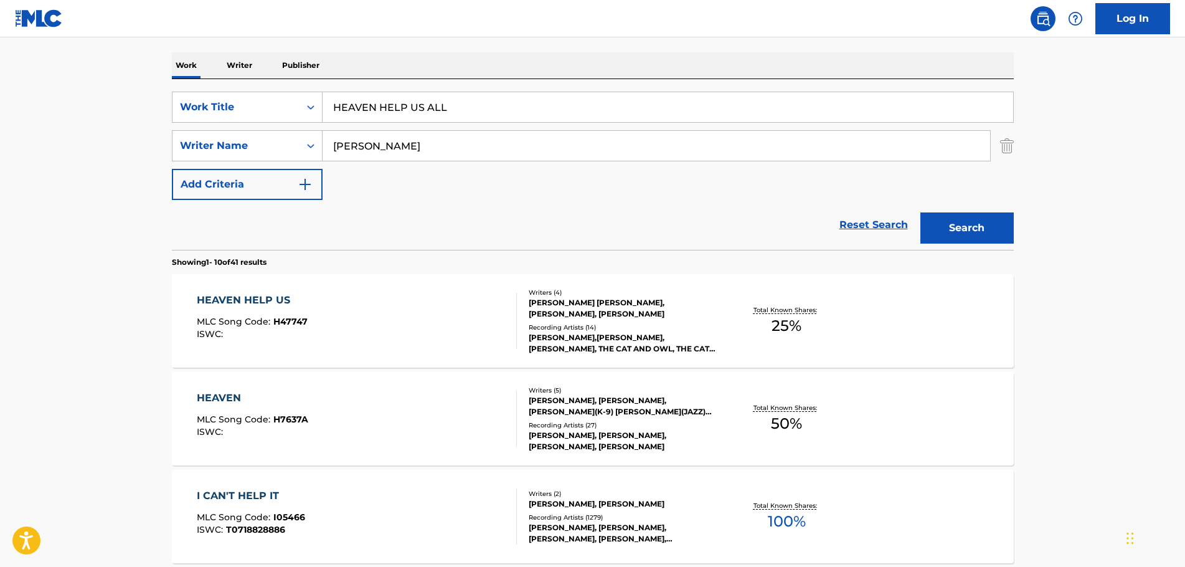
scroll to position [187, 0]
click at [258, 300] on div "HEAVEN HELP US" at bounding box center [252, 299] width 111 height 15
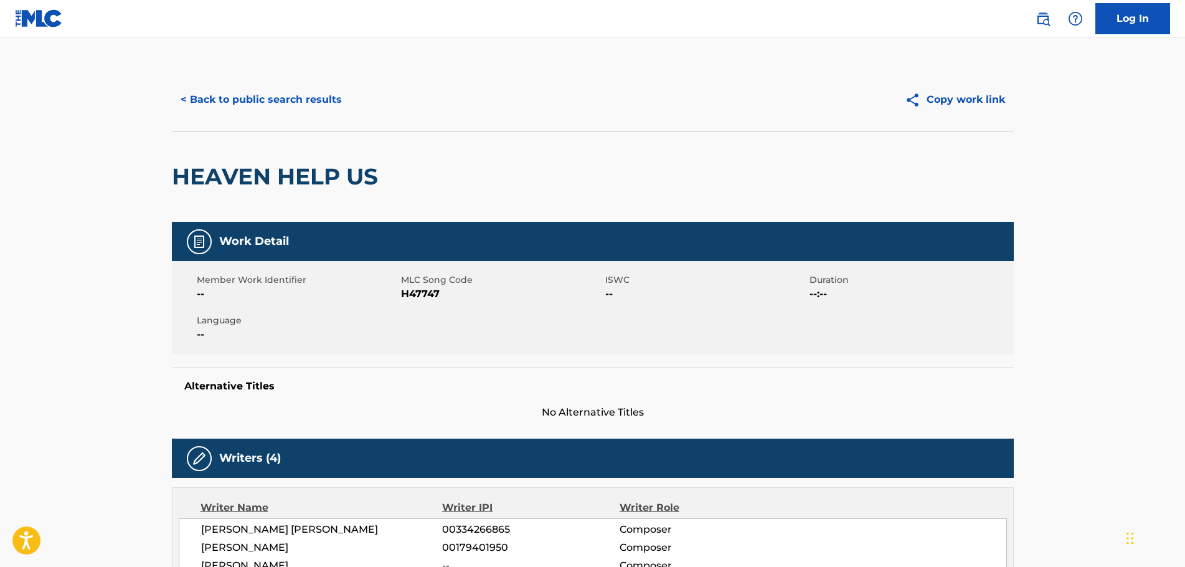
click at [234, 100] on button "< Back to public search results" at bounding box center [261, 99] width 179 height 31
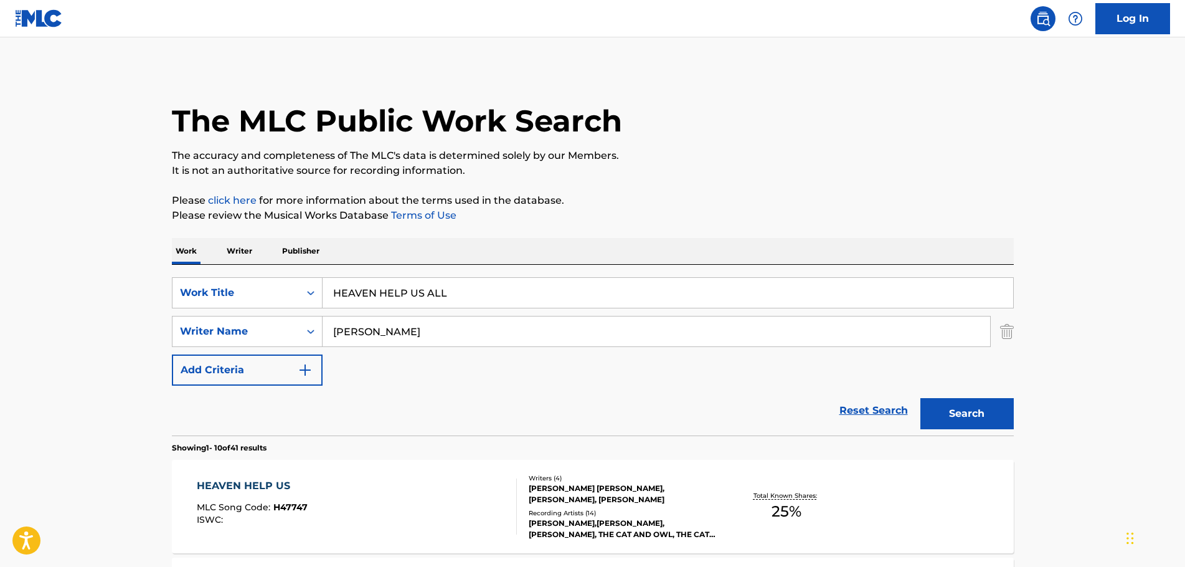
scroll to position [187, 0]
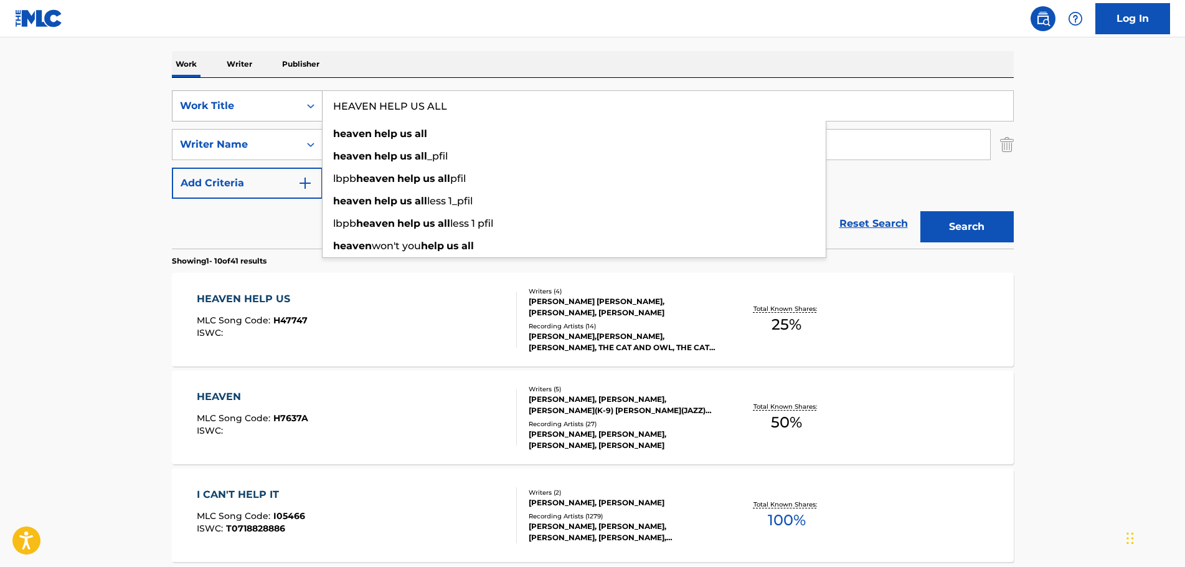
drag, startPoint x: 468, startPoint y: 106, endPoint x: 308, endPoint y: 102, distance: 160.8
click at [308, 102] on div "SearchWithCriteriac70fa366-c05d-4744-90a8-ad1ae90b829d Work Title HEAVEN HELP U…" at bounding box center [593, 105] width 842 height 31
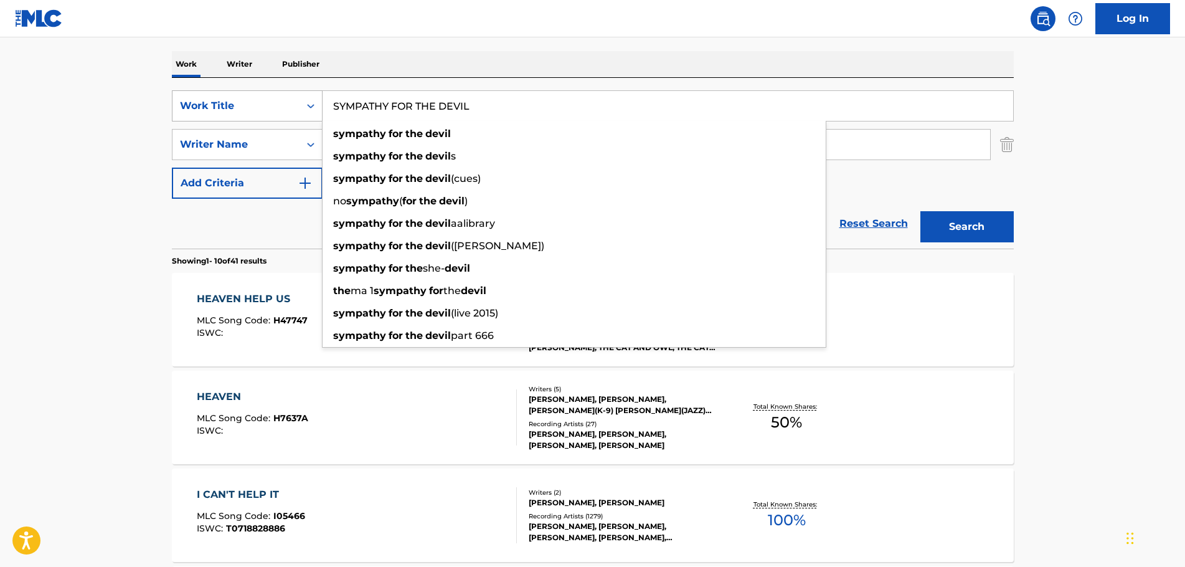
type input "SYMPATHY FOR THE DEVIL"
click at [921, 211] on button "Search" at bounding box center [967, 226] width 93 height 31
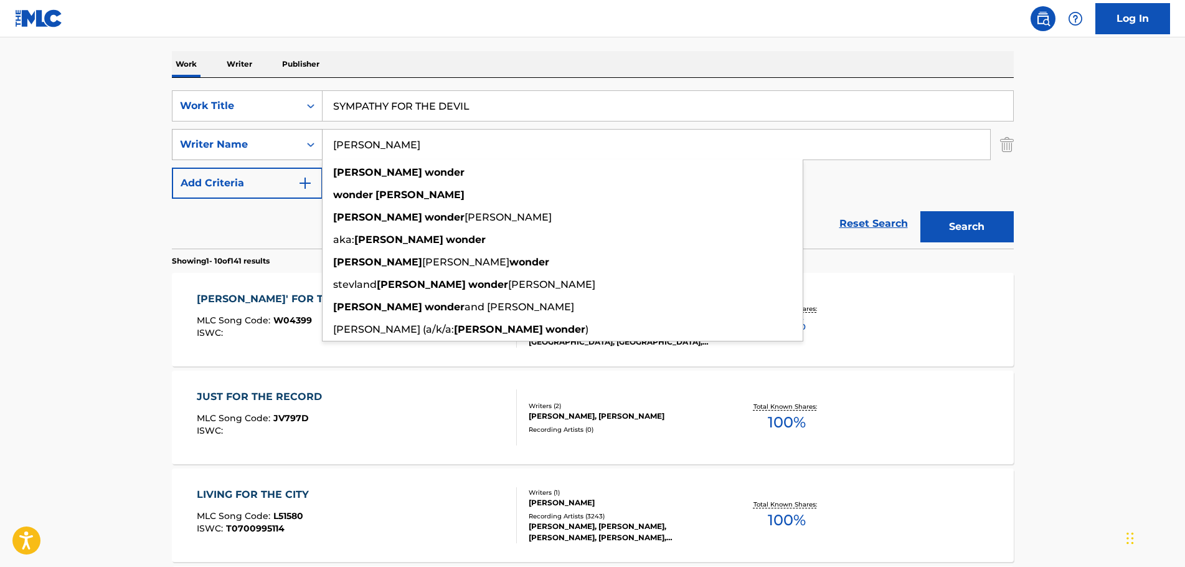
drag, startPoint x: 414, startPoint y: 146, endPoint x: 318, endPoint y: 146, distance: 95.3
click at [318, 146] on div "SearchWithCriteria8bb2c577-1b3a-4145-939b-f76ba27b713f Writer Name [PERSON_NAME…" at bounding box center [593, 144] width 842 height 31
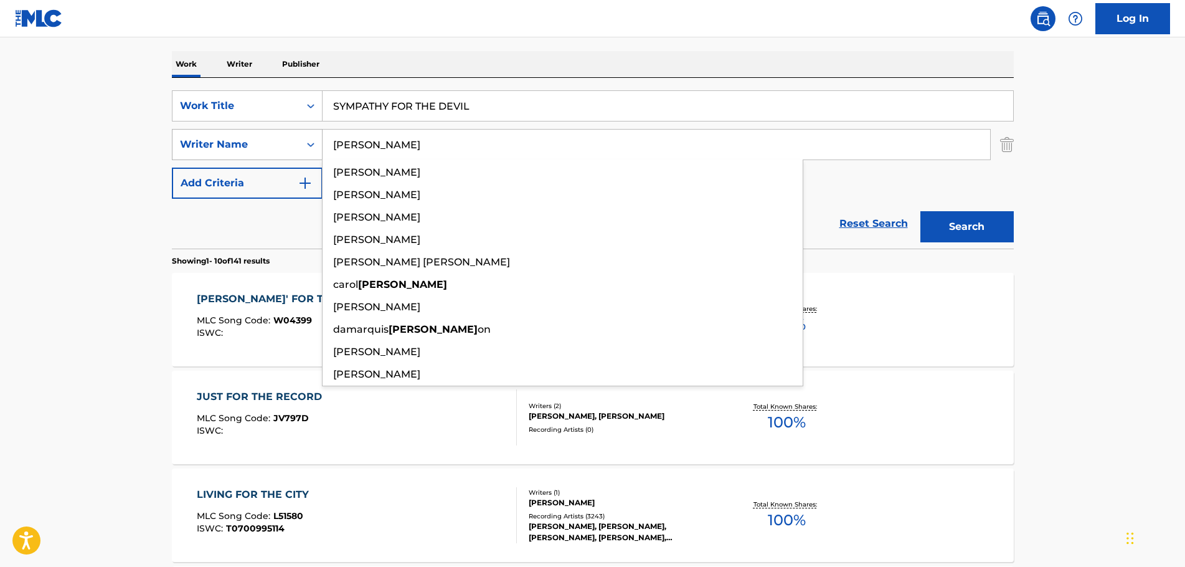
type input "[PERSON_NAME]"
click at [921, 211] on button "Search" at bounding box center [967, 226] width 93 height 31
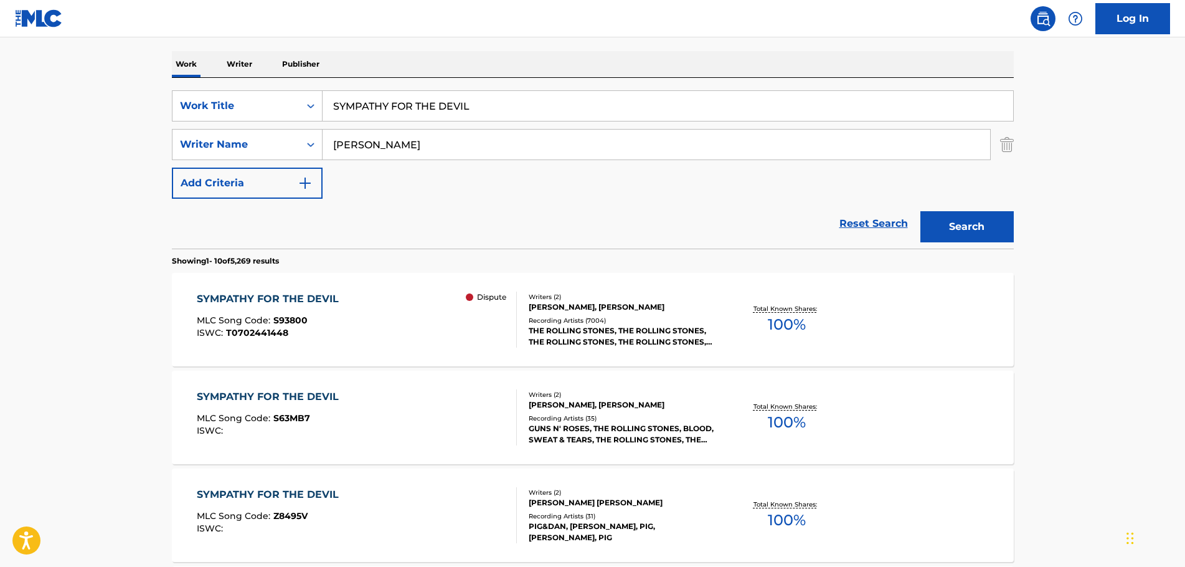
click at [297, 394] on div "SYMPATHY FOR THE DEVIL" at bounding box center [271, 396] width 148 height 15
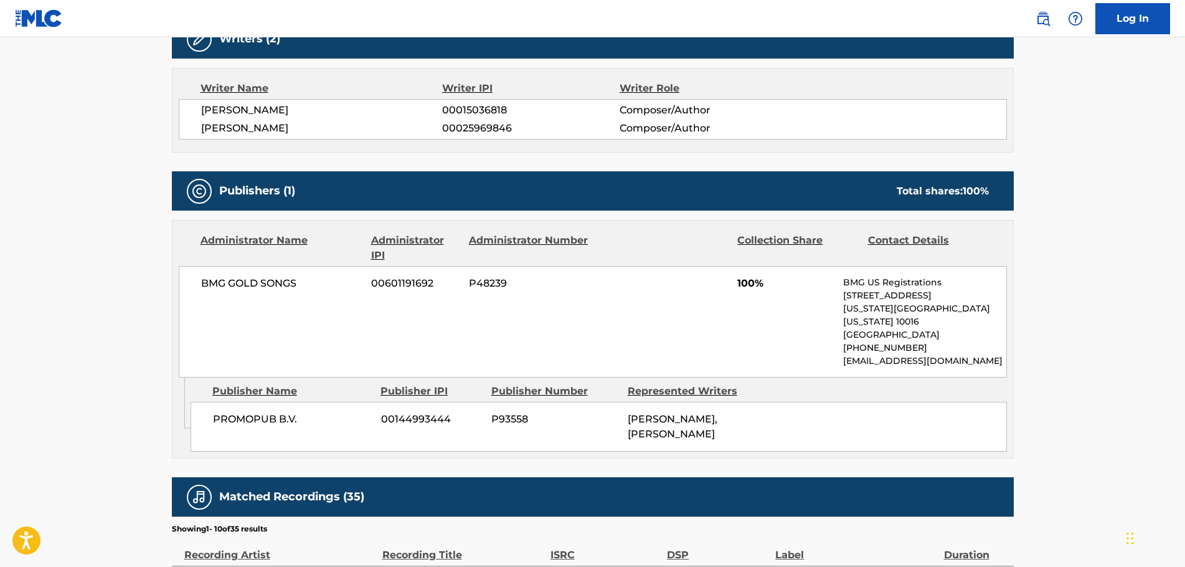
scroll to position [436, 0]
